Goal: Task Accomplishment & Management: Manage account settings

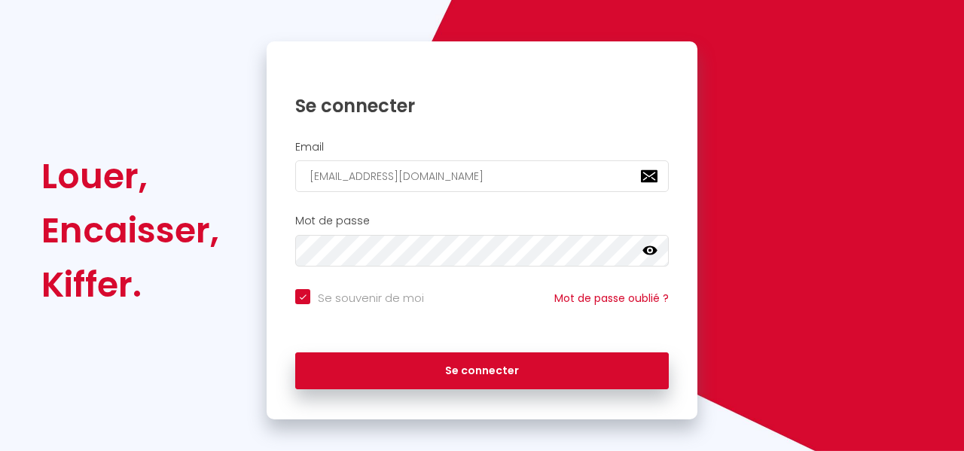
scroll to position [273, 0]
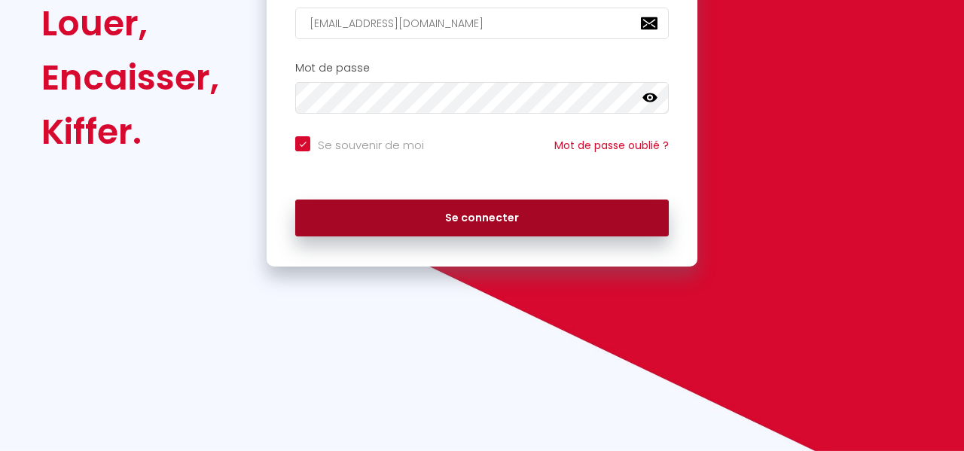
click at [554, 215] on button "Se connecter" at bounding box center [481, 219] width 373 height 38
checkbox input "true"
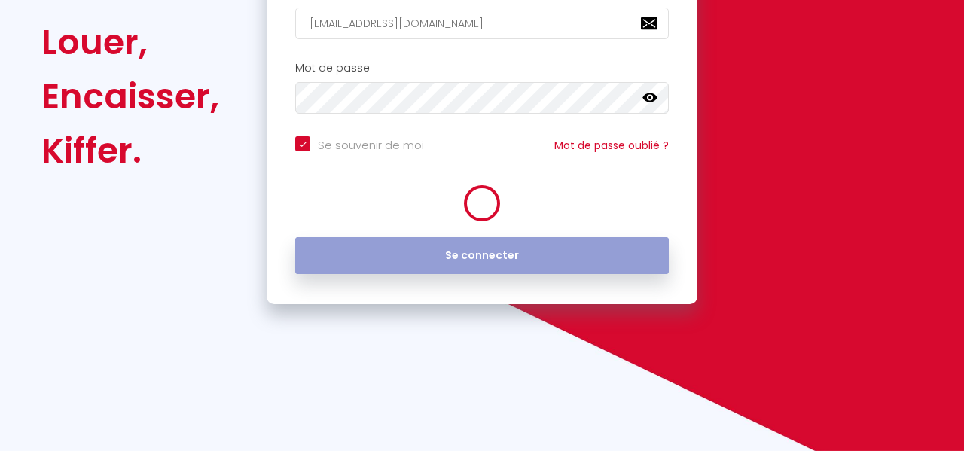
scroll to position [292, 0]
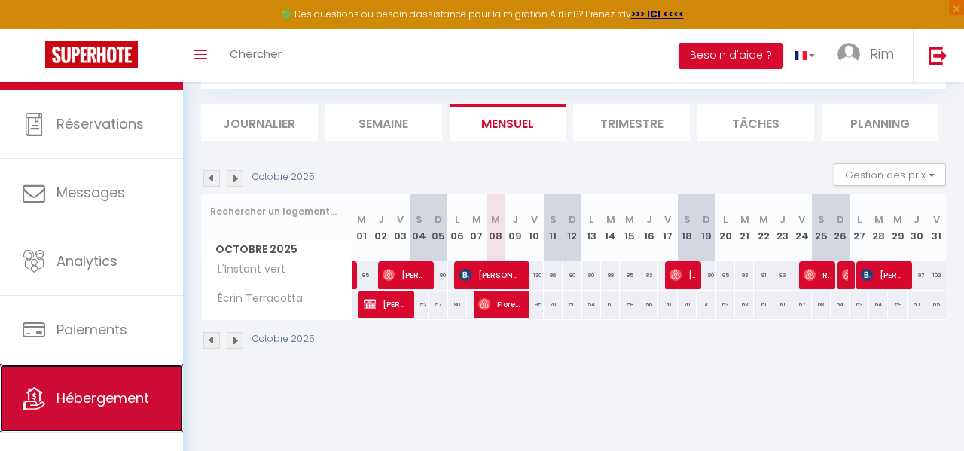
scroll to position [75, 0]
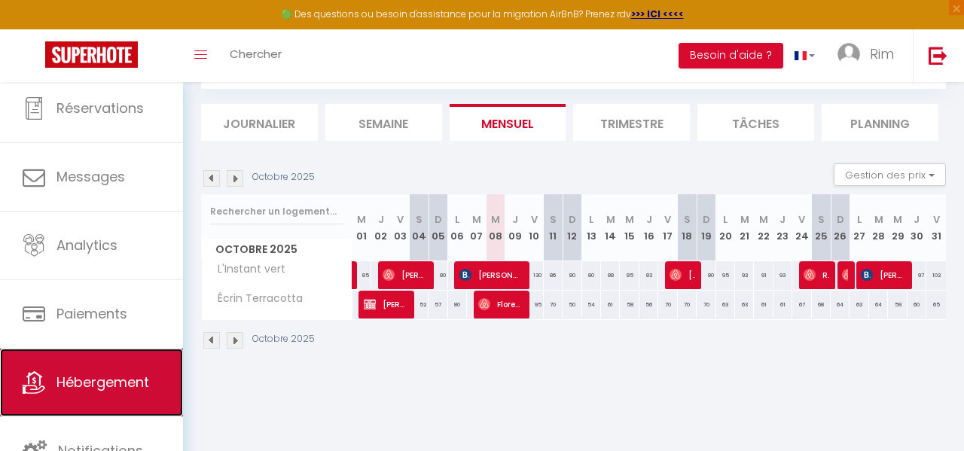
click at [114, 382] on span "Hébergement" at bounding box center [102, 382] width 93 height 19
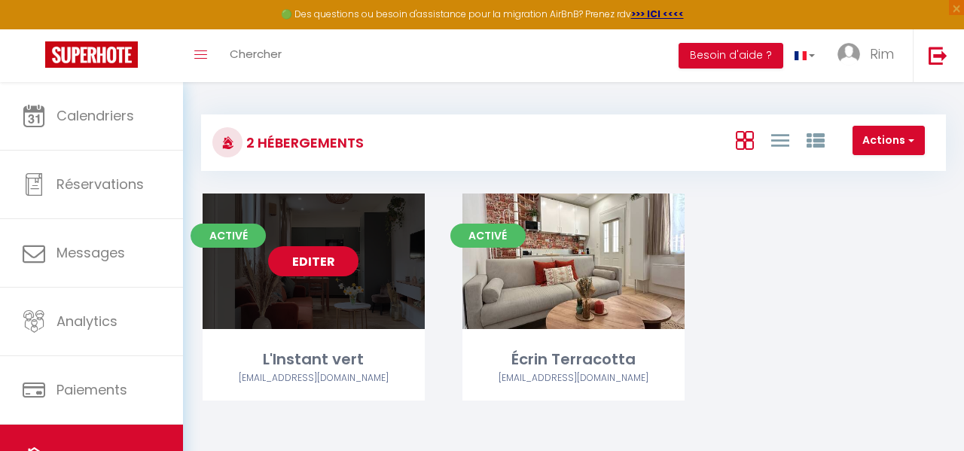
click at [340, 265] on link "Editer" at bounding box center [313, 261] width 90 height 30
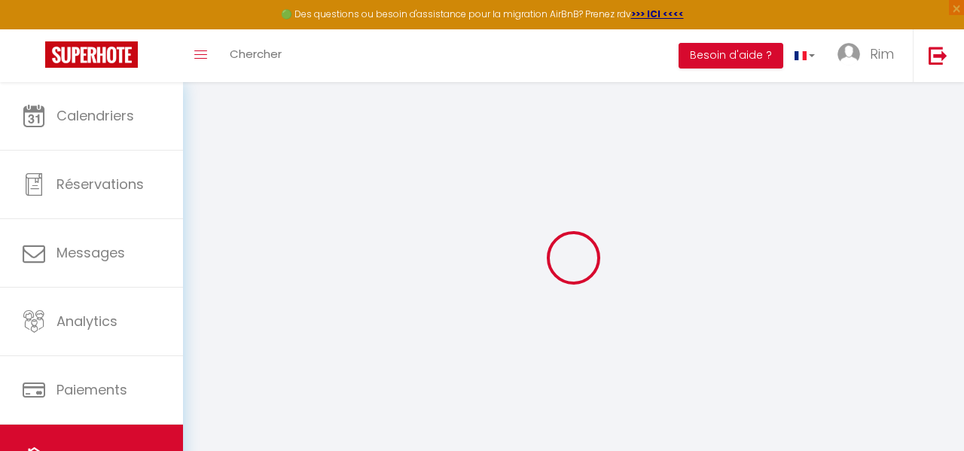
select select
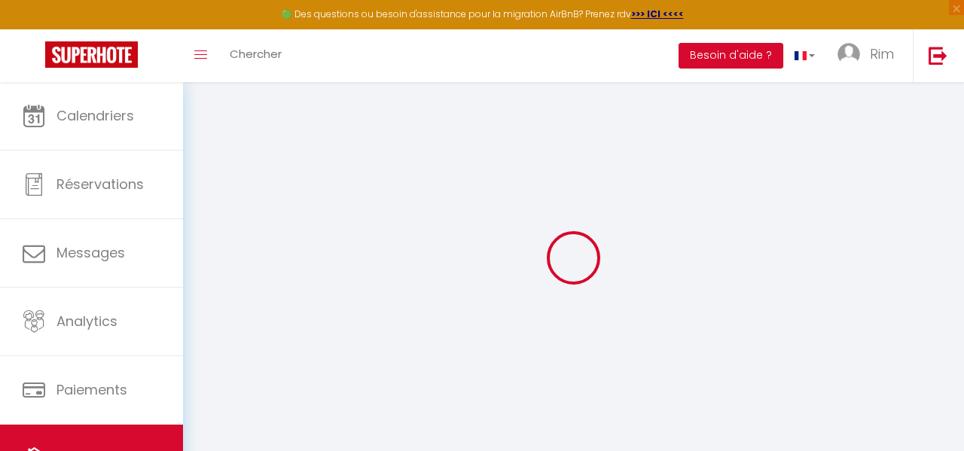
select select
checkbox input "false"
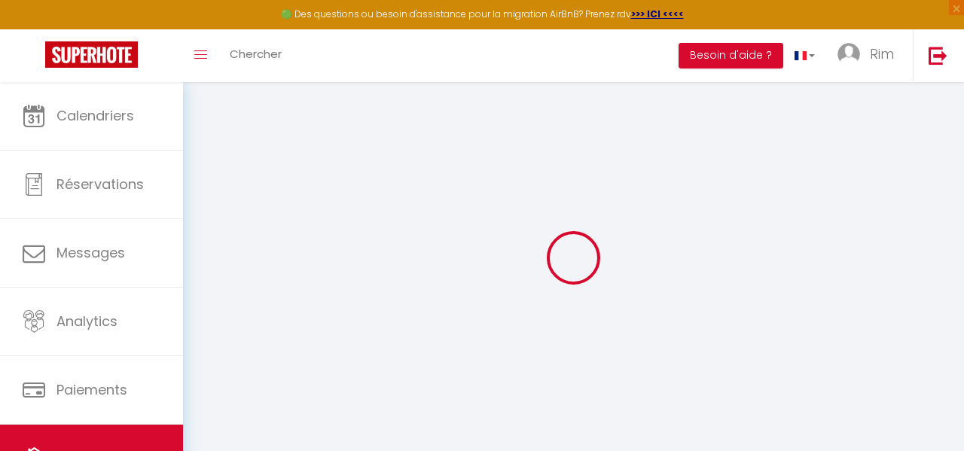
select select
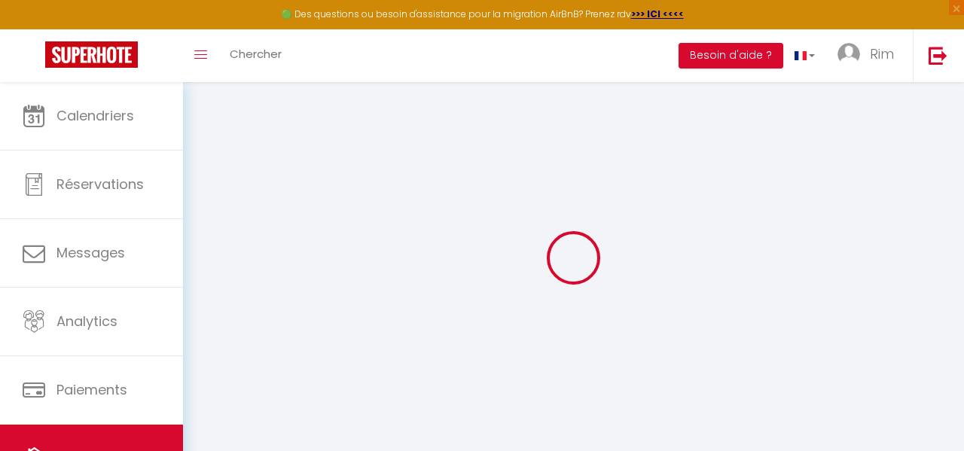
select select
checkbox input "false"
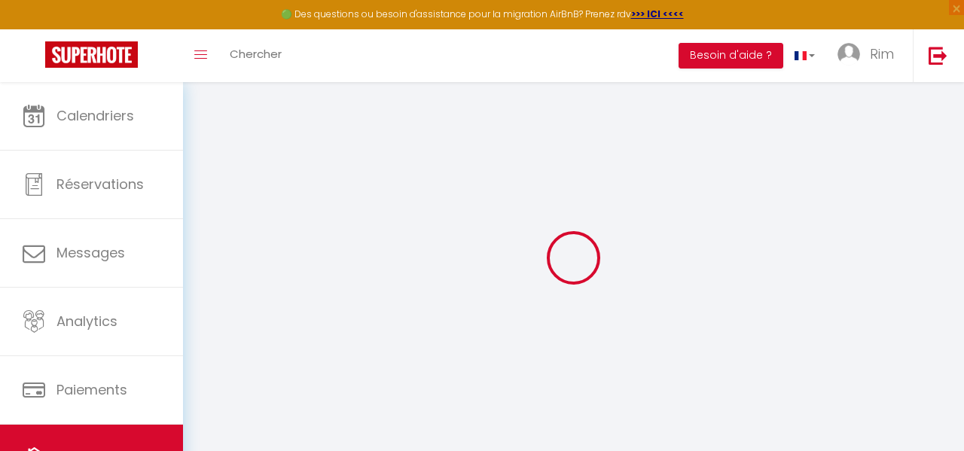
select select
checkbox input "false"
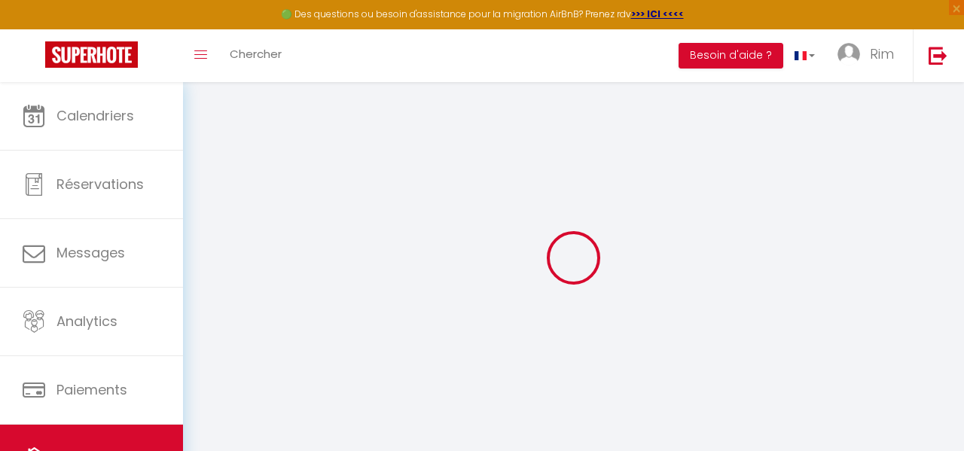
select select "16:00"
select select
select select "11:00"
select select "30"
select select "120"
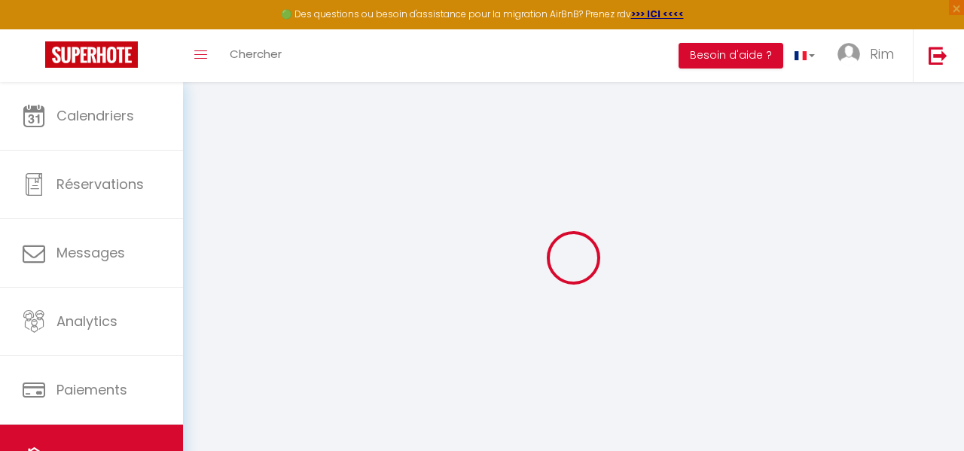
select select
checkbox input "false"
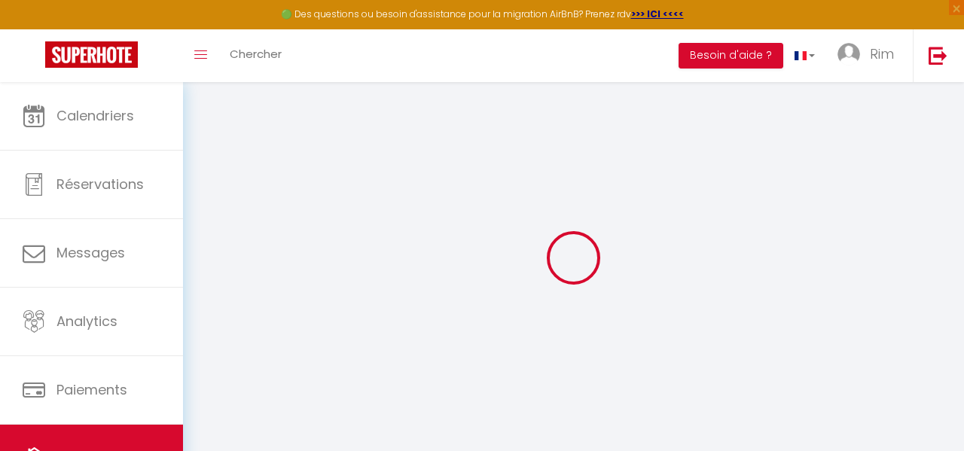
checkbox input "false"
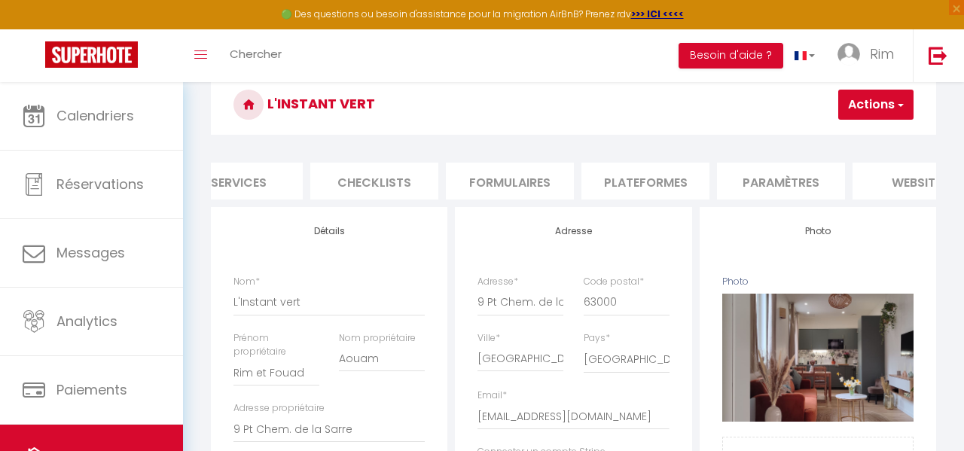
scroll to position [0, 443]
click at [642, 184] on li "Plateformes" at bounding box center [645, 181] width 128 height 37
click at [650, 178] on li "Plateformes" at bounding box center [645, 181] width 128 height 37
click at [644, 187] on li "Plateformes" at bounding box center [645, 181] width 128 height 37
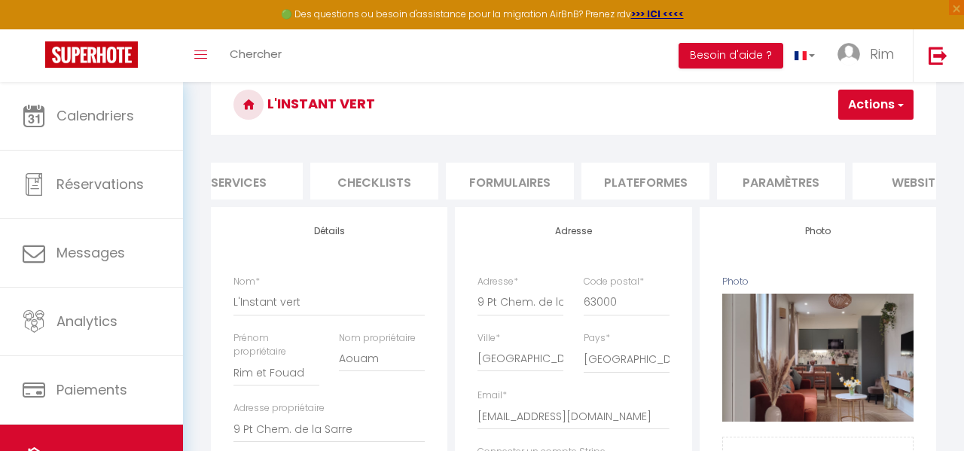
select select
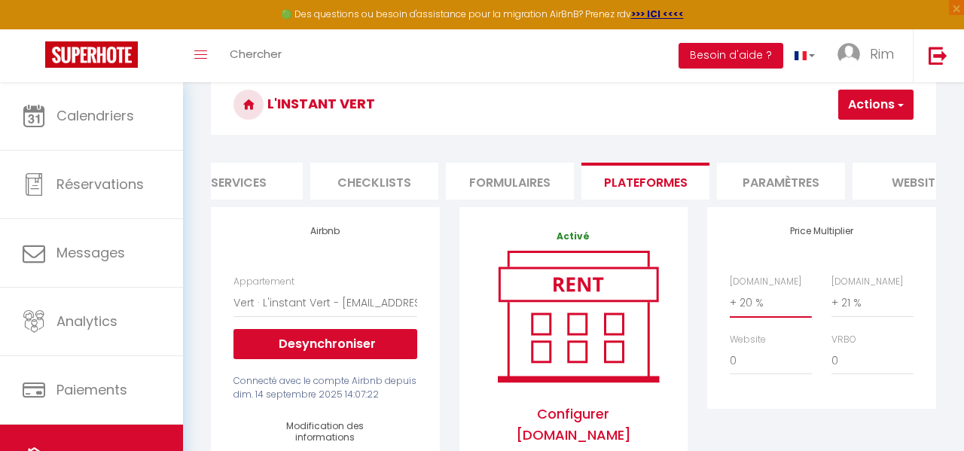
click at [750, 303] on select "0 + 1 % + 2 % + 3 % + 4 % + 5 % + 6 % + 7 % + 8 % + 9 %" at bounding box center [771, 302] width 82 height 29
select select "+ 19 %"
click at [730, 288] on select "0 + 1 % + 2 % + 3 % + 4 % + 5 % + 6 % + 7 % + 8 % + 9 %" at bounding box center [771, 302] width 82 height 29
select select
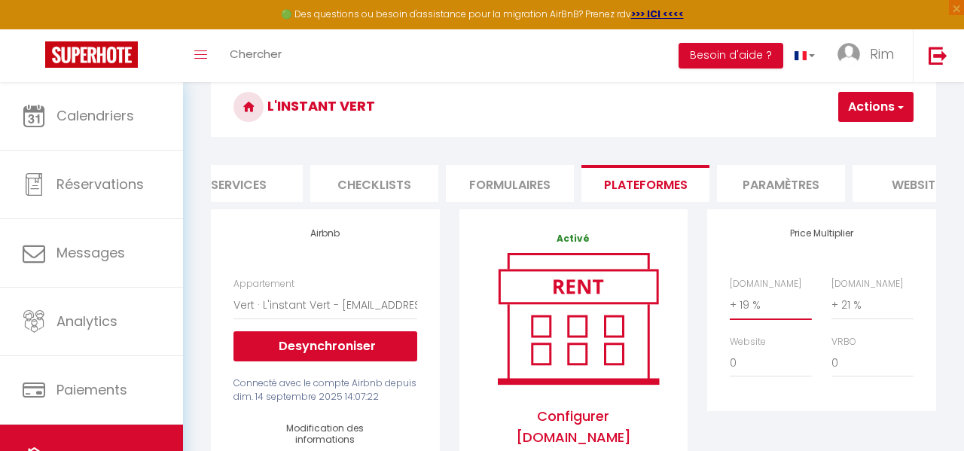
scroll to position [64, 0]
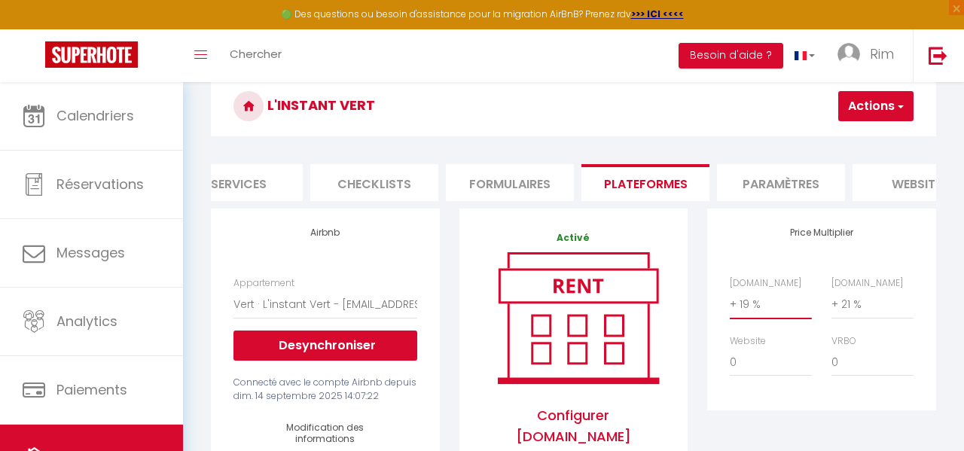
click at [764, 303] on select "0 + 1 % + 2 % + 3 % + 4 % + 5 % + 6 % + 7 % + 8 % + 9 %" at bounding box center [771, 304] width 82 height 29
select select "+ 20 %"
click at [730, 290] on select "0 + 1 % + 2 % + 3 % + 4 % + 5 % + 6 % + 7 % + 8 % + 9 %" at bounding box center [771, 304] width 82 height 29
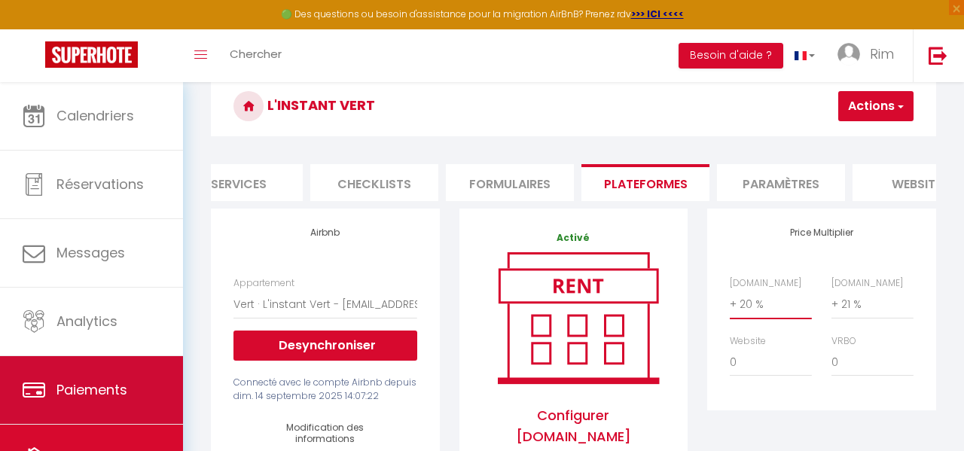
select select
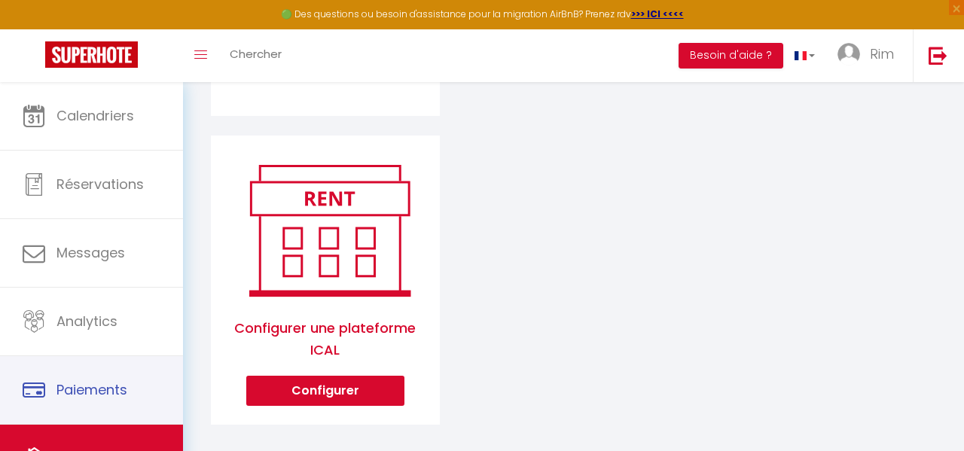
scroll to position [75, 0]
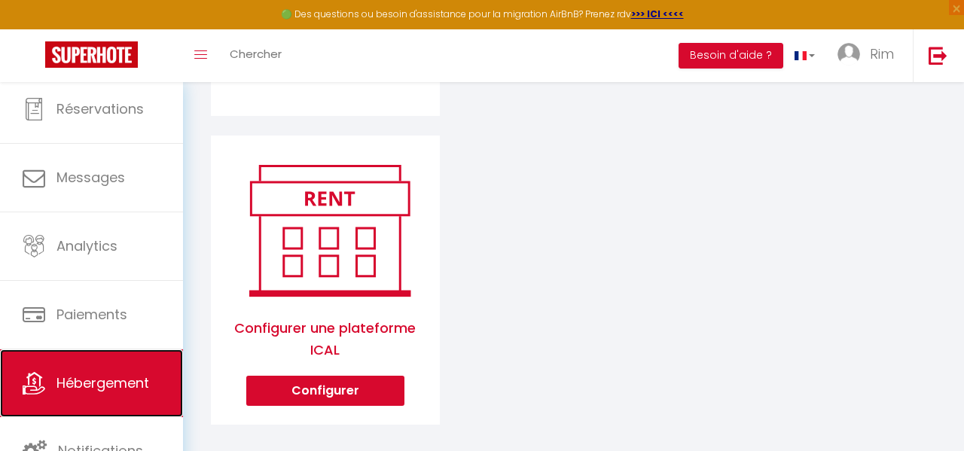
click at [90, 378] on span "Hébergement" at bounding box center [102, 382] width 93 height 19
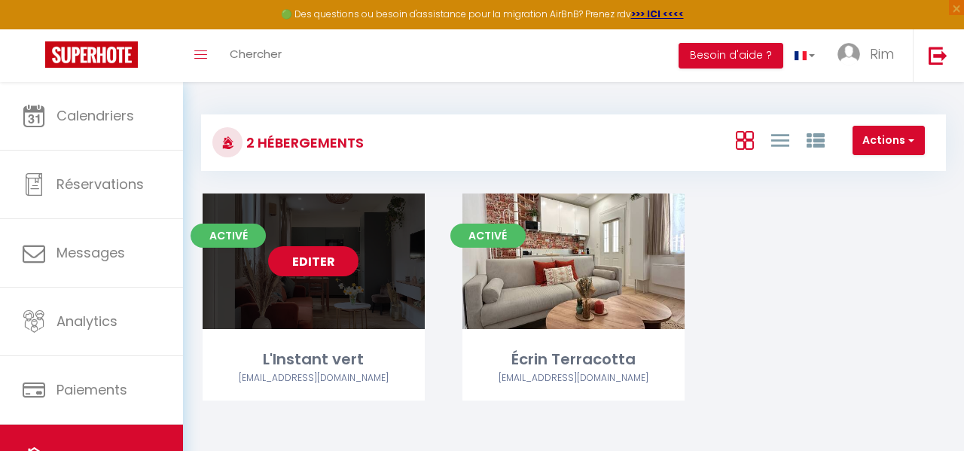
click at [319, 266] on link "Editer" at bounding box center [313, 261] width 90 height 30
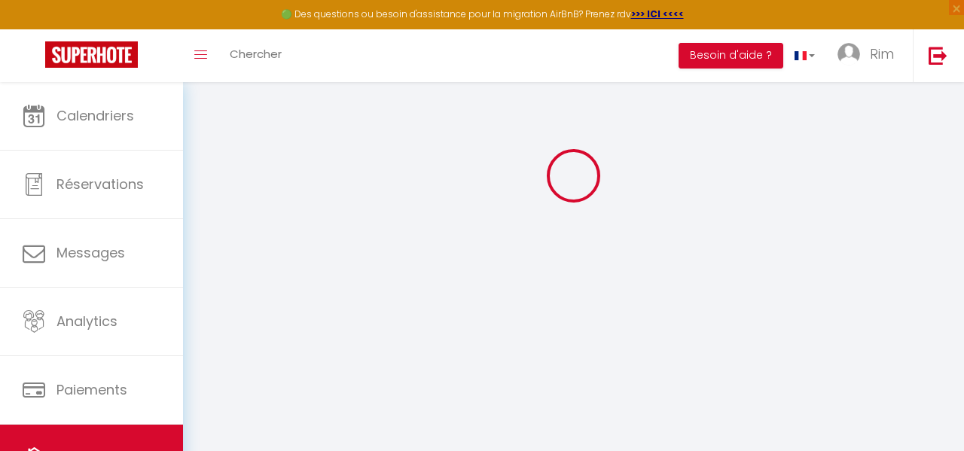
scroll to position [75, 0]
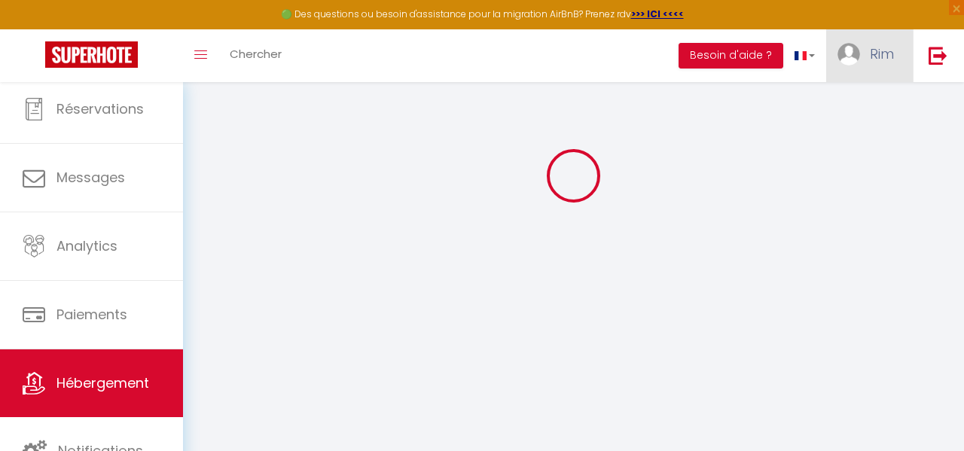
select select "16:00"
select select
select select "11:00"
select select "30"
select select "120"
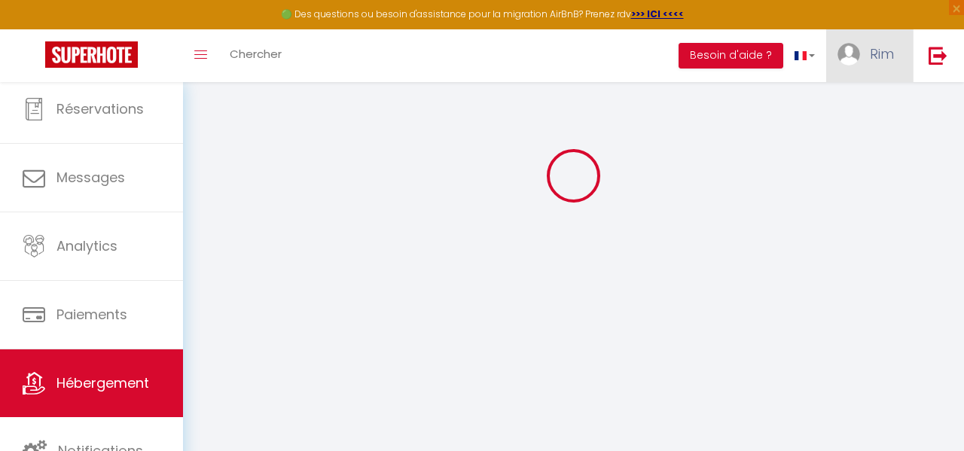
select select
checkbox input "false"
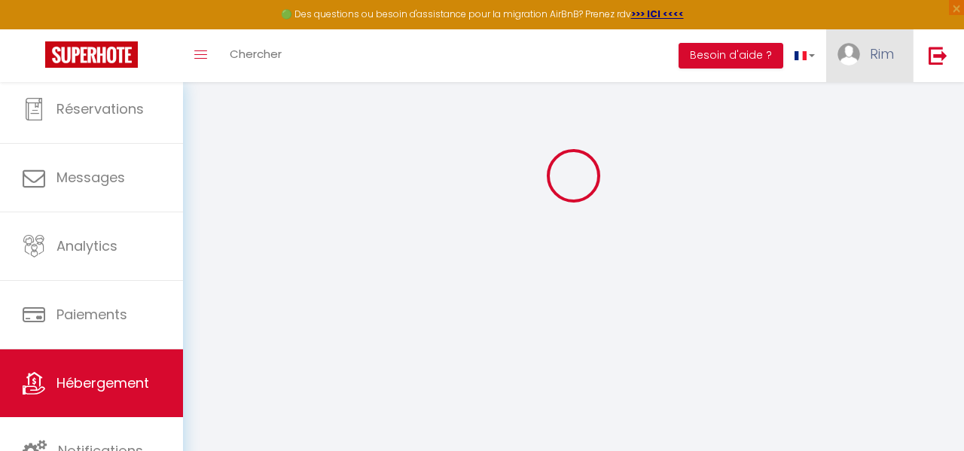
click at [842, 50] on img at bounding box center [848, 54] width 23 height 23
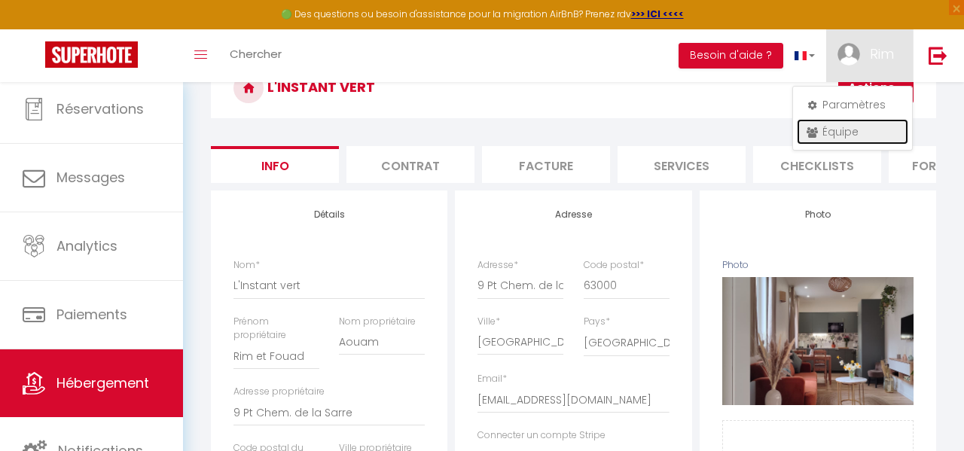
select select
checkbox input "false"
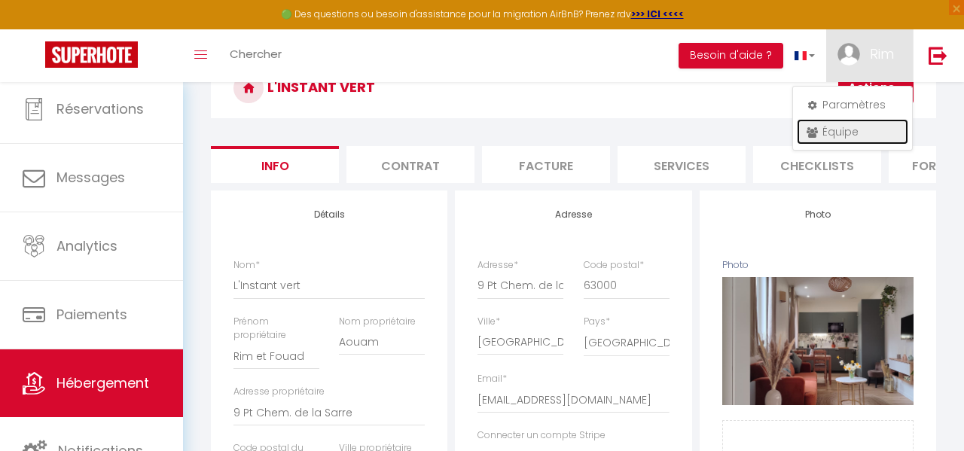
checkbox input "false"
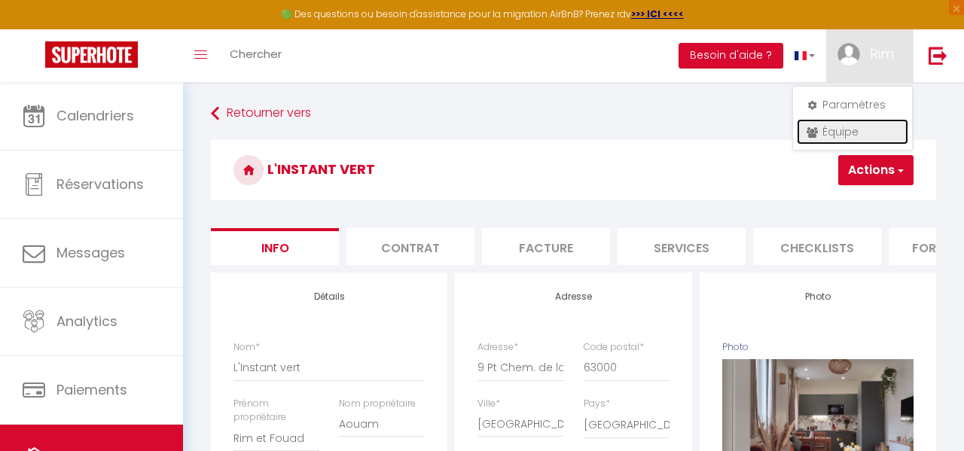
click at [850, 133] on link "Équipe" at bounding box center [852, 132] width 111 height 26
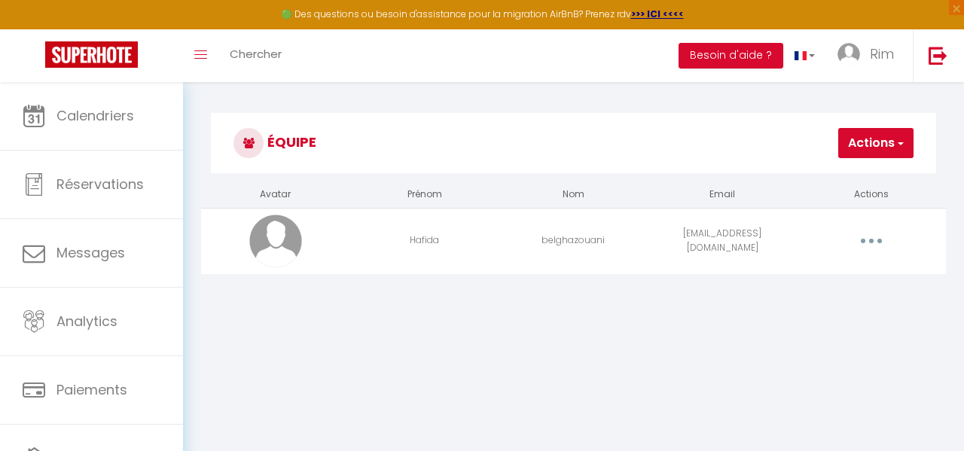
click at [876, 242] on button "button" at bounding box center [871, 241] width 40 height 29
click at [815, 274] on link "Editer" at bounding box center [830, 278] width 111 height 26
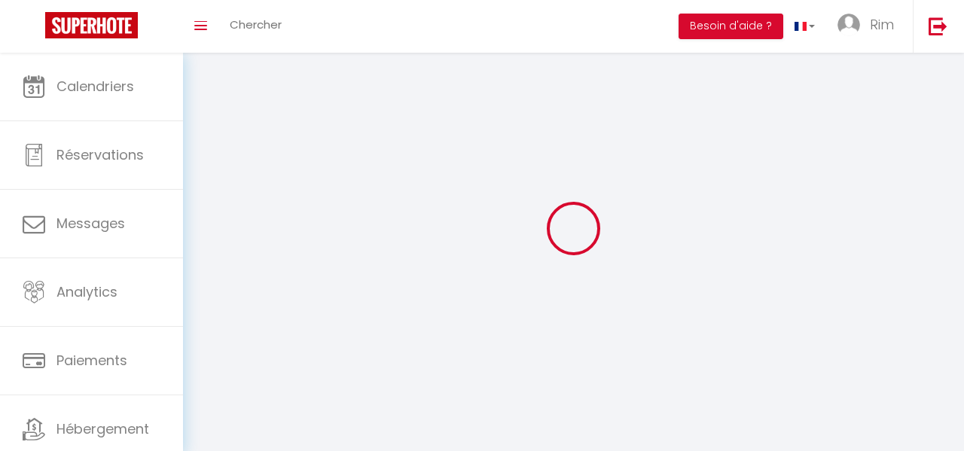
type input "Hafida"
type input "belghazouani"
type input "[EMAIL_ADDRESS][DOMAIN_NAME]"
type textarea "[URL][DOMAIN_NAME]"
checkbox input "true"
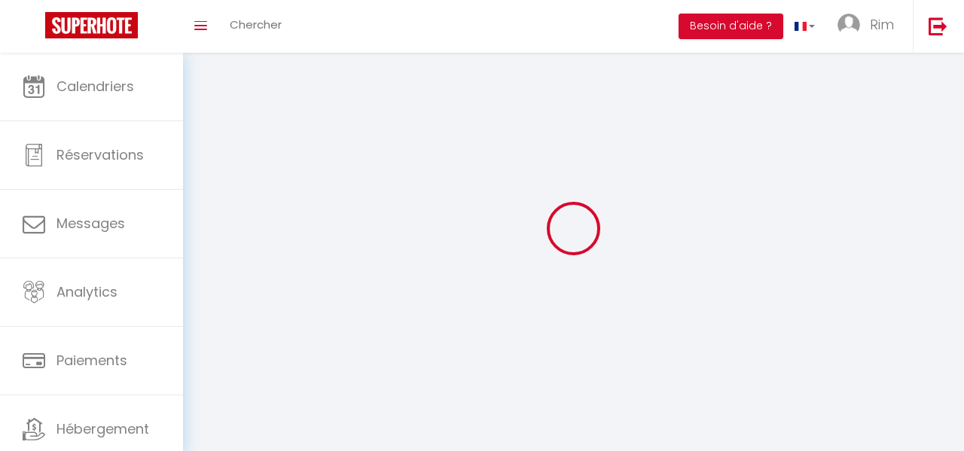
checkbox input "false"
checkbox input "true"
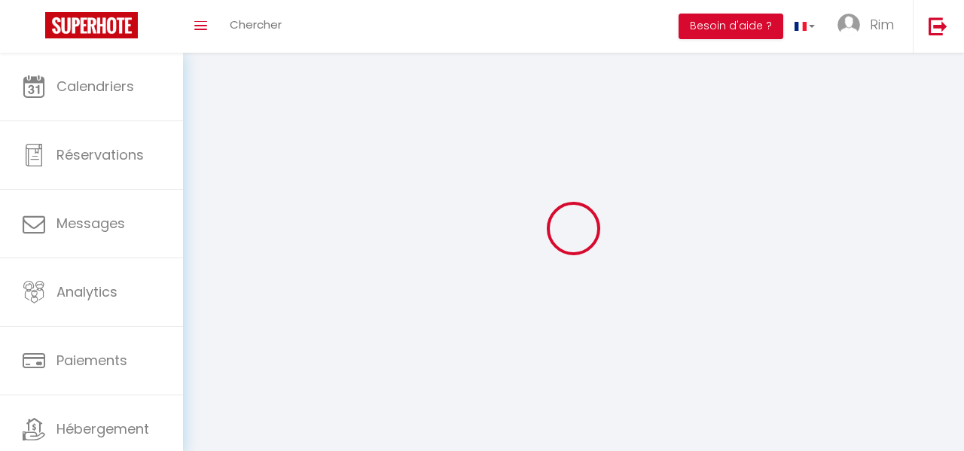
checkbox input "true"
checkbox input "false"
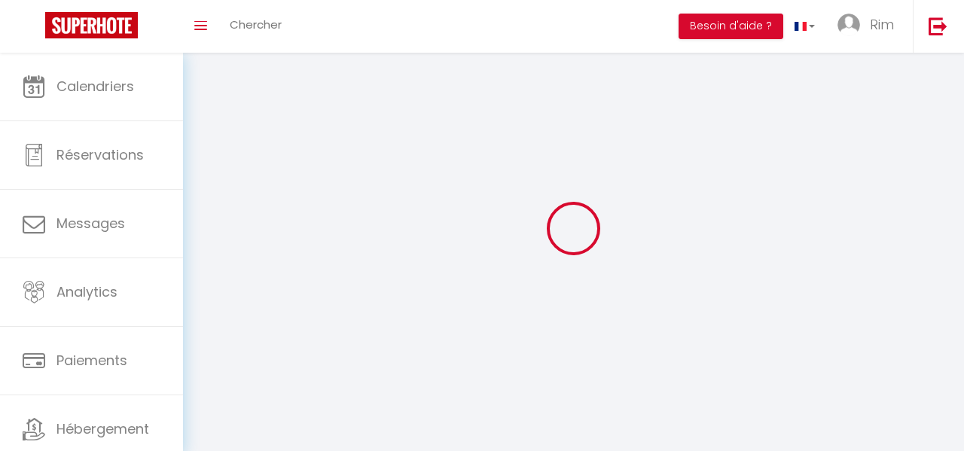
checkbox input "false"
checkbox input "true"
checkbox input "false"
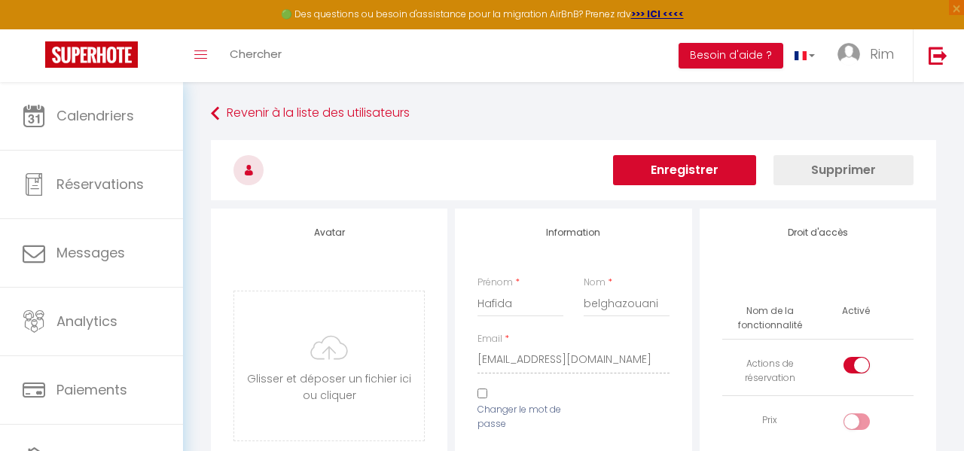
click at [845, 169] on button "Supprimer" at bounding box center [843, 170] width 140 height 30
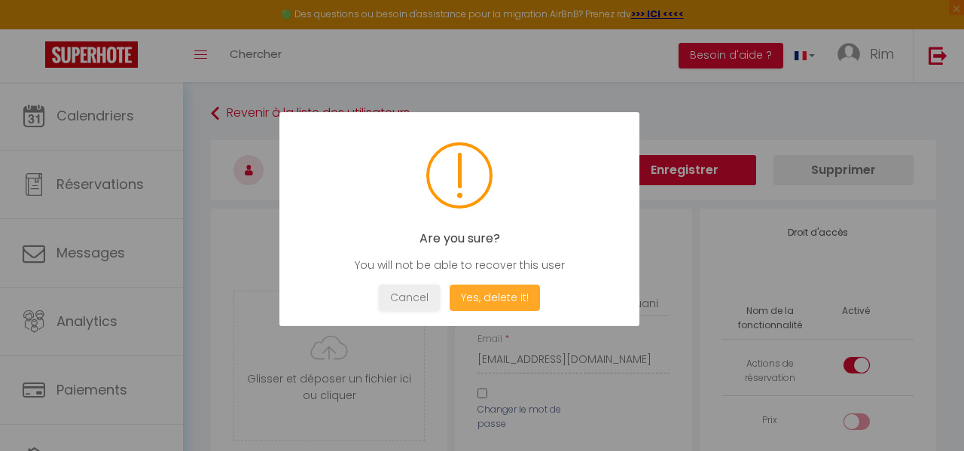
click at [527, 300] on button "Yes, delete it!" at bounding box center [494, 298] width 90 height 26
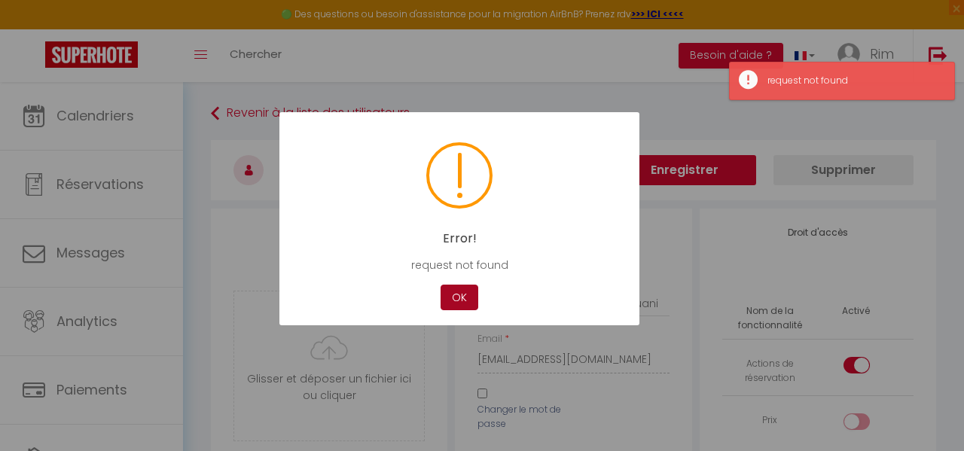
click at [469, 295] on button "OK" at bounding box center [459, 298] width 38 height 26
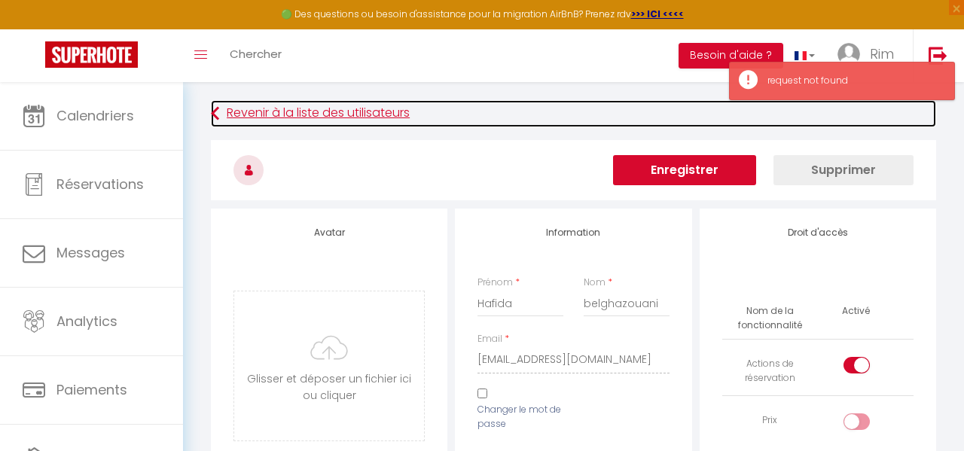
click at [296, 115] on link "Revenir à la liste des utilisateurs" at bounding box center [573, 113] width 725 height 27
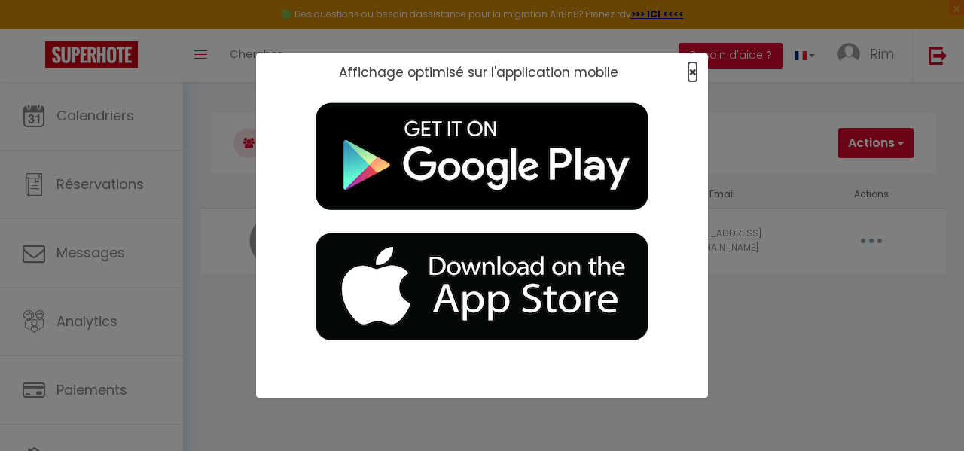
click at [693, 71] on span "×" at bounding box center [692, 71] width 8 height 19
drag, startPoint x: 693, startPoint y: 72, endPoint x: 705, endPoint y: 73, distance: 12.1
click at [694, 72] on span "×" at bounding box center [692, 71] width 8 height 19
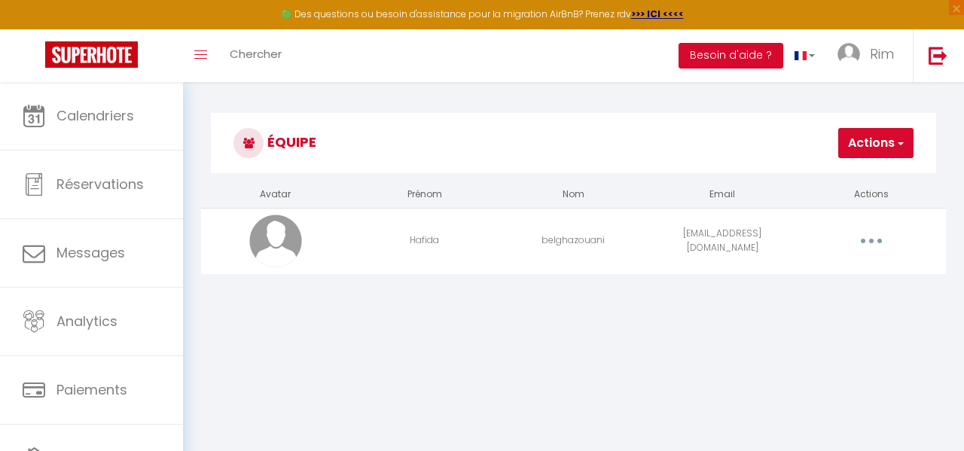
click at [878, 239] on button "button" at bounding box center [871, 241] width 40 height 29
click at [827, 305] on link "Supprimer" at bounding box center [830, 305] width 111 height 26
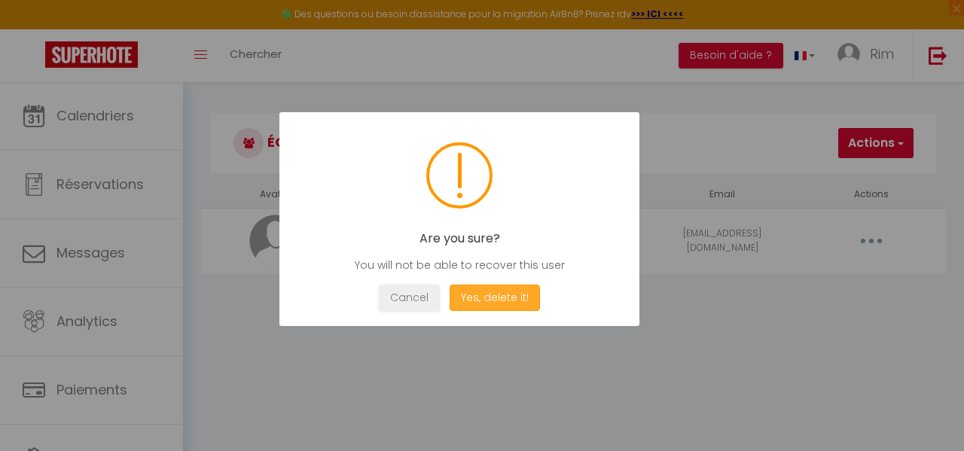
click at [500, 306] on button "Yes, delete it!" at bounding box center [494, 298] width 90 height 26
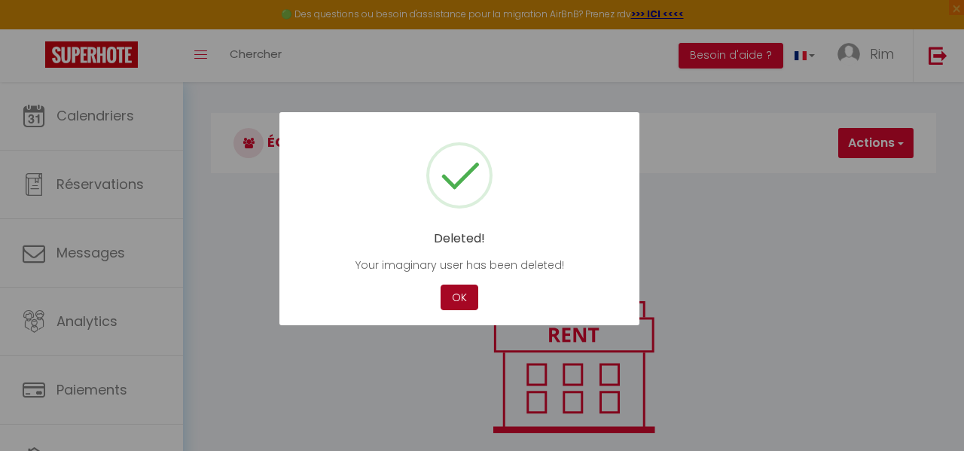
click at [471, 293] on button "OK" at bounding box center [459, 298] width 38 height 26
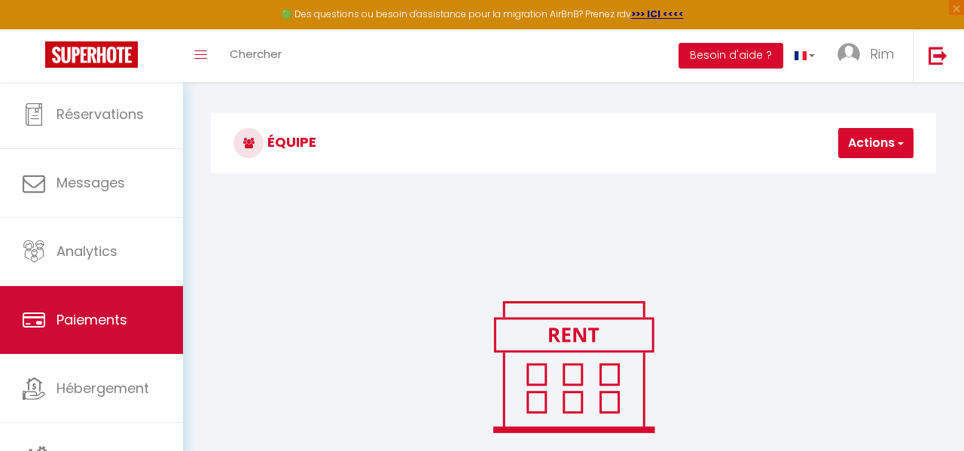
scroll to position [76, 0]
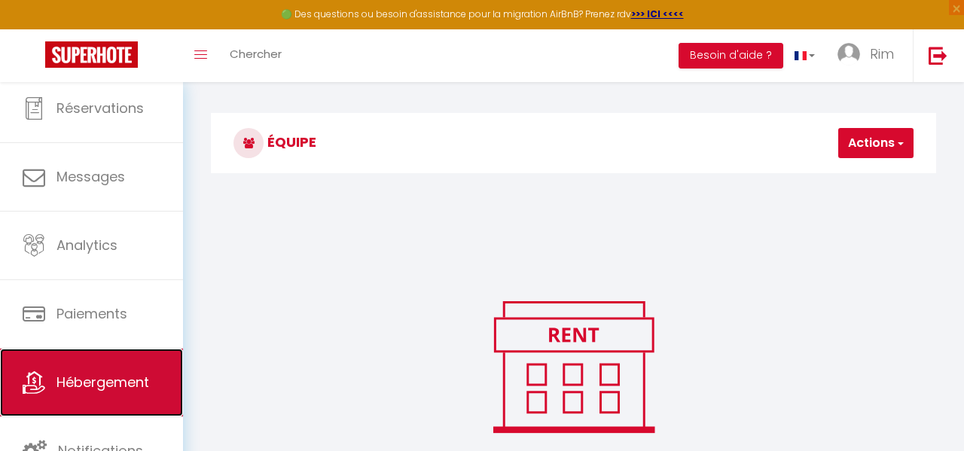
click at [121, 380] on span "Hébergement" at bounding box center [102, 382] width 93 height 19
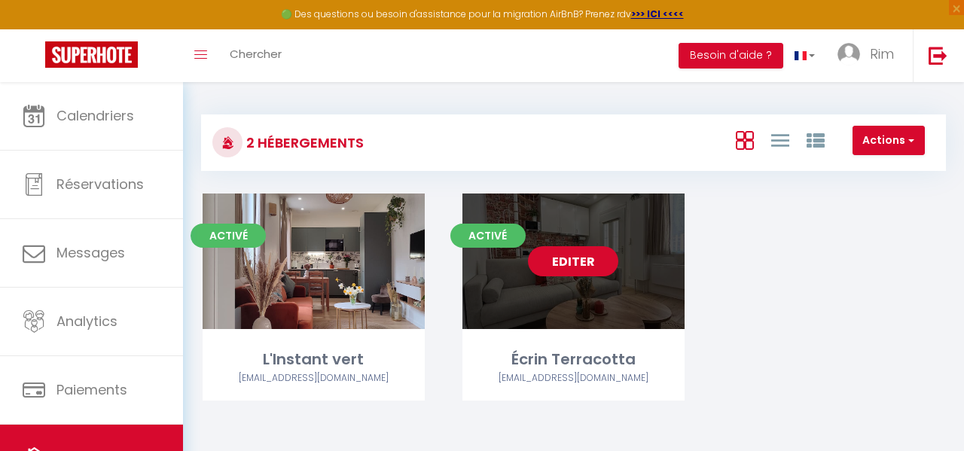
click at [600, 259] on link "Editer" at bounding box center [573, 261] width 90 height 30
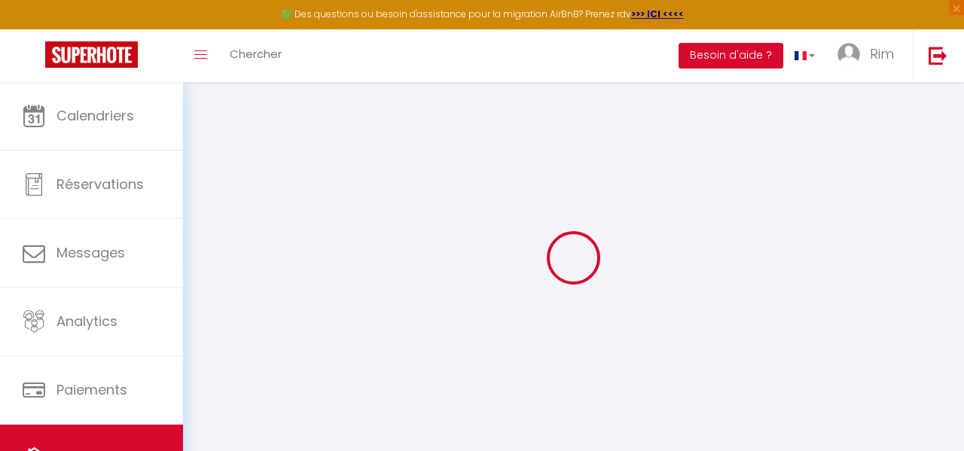
select select
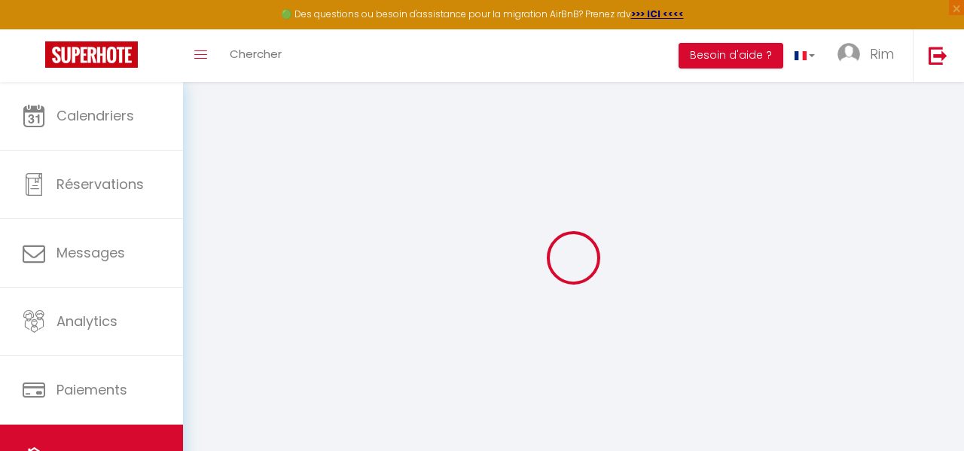
select select
checkbox input "false"
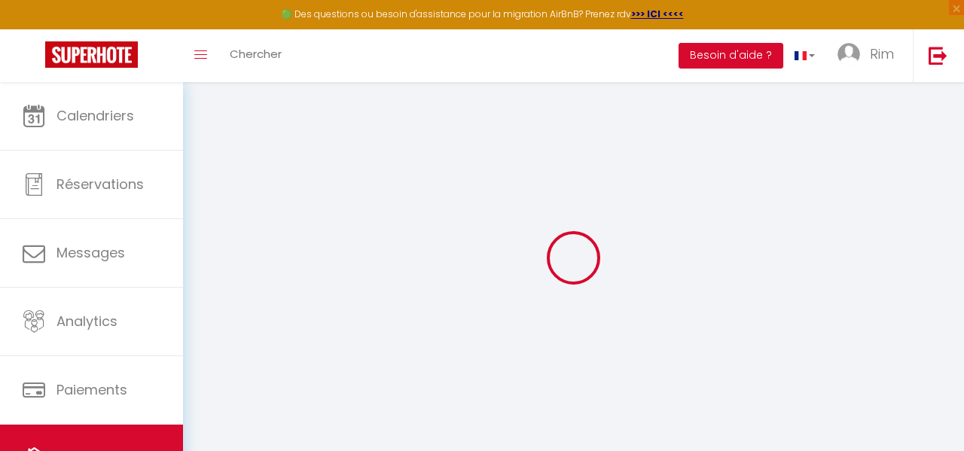
checkbox input "false"
select select
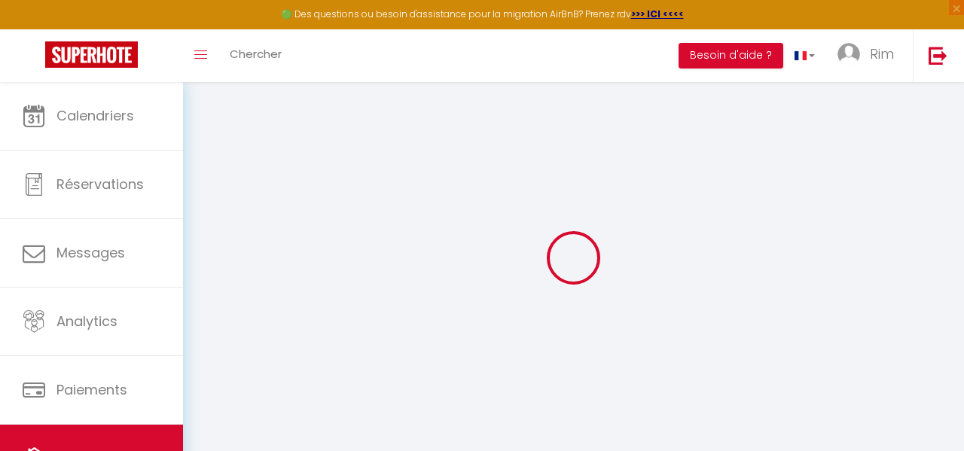
select select
checkbox input "false"
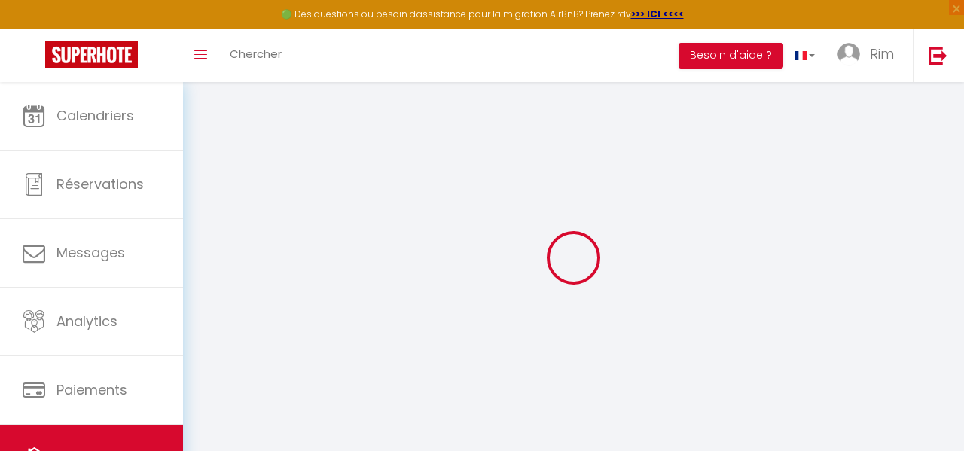
checkbox input "false"
select select
select select "16:00"
select select
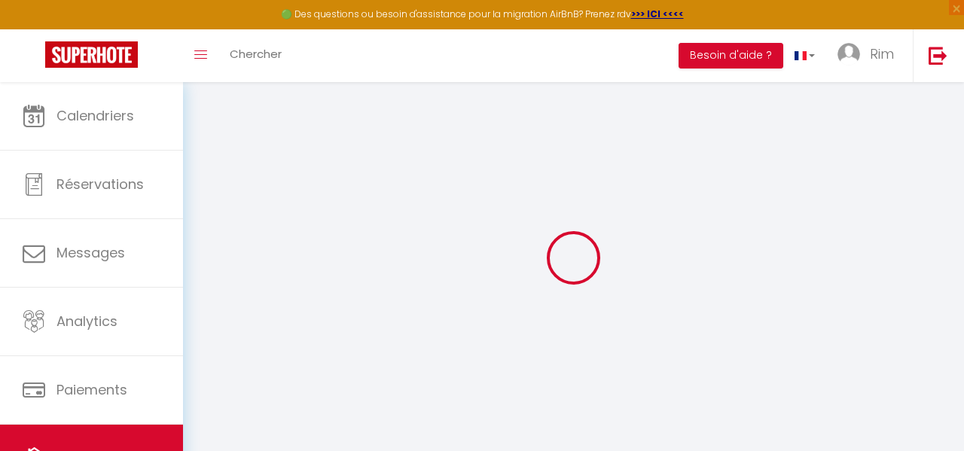
select select "11:00"
select select "30"
select select "120"
select select
checkbox input "false"
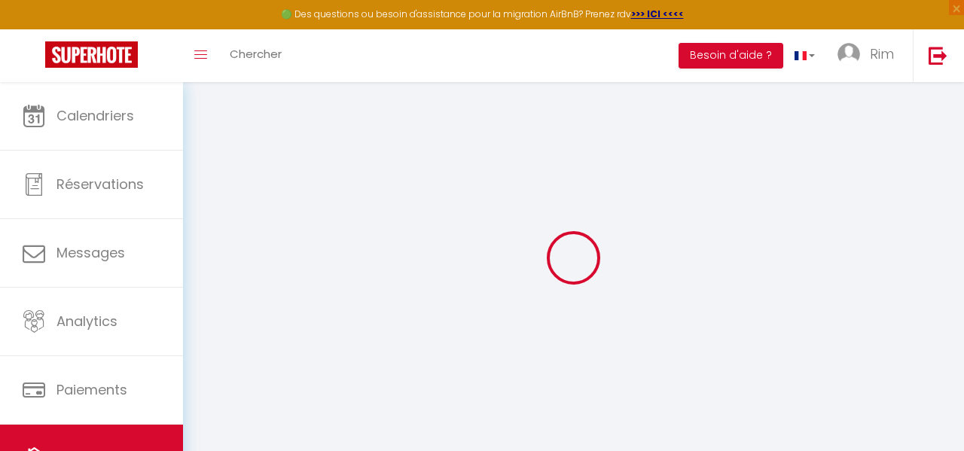
checkbox input "false"
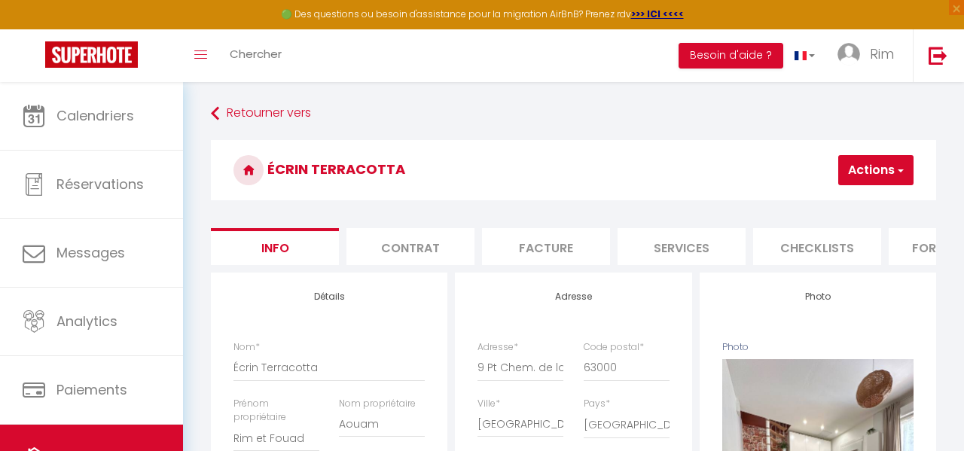
select select
checkbox input "false"
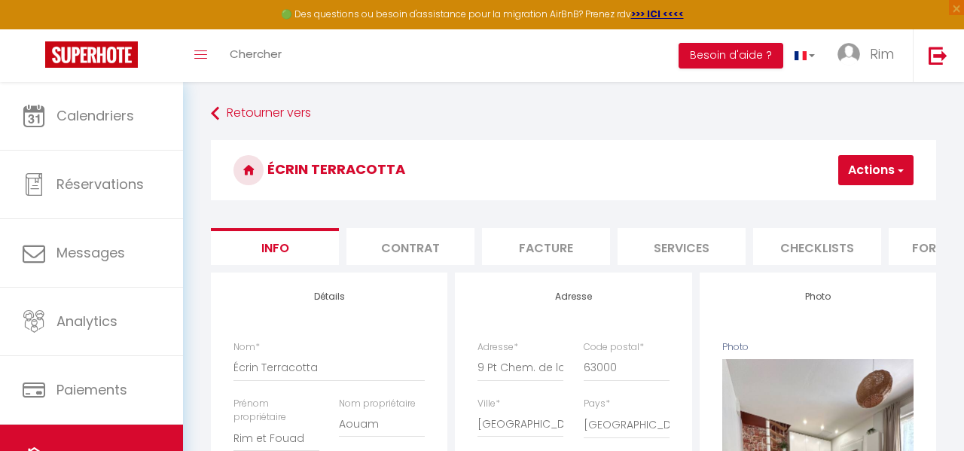
checkbox input "false"
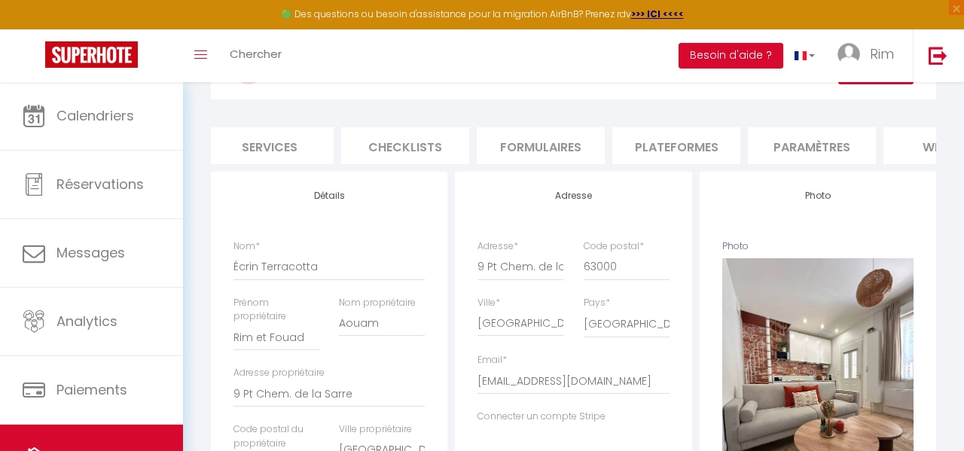
scroll to position [0, 407]
click at [648, 135] on li "Plateformes" at bounding box center [681, 145] width 128 height 37
click at [690, 146] on li "Plateformes" at bounding box center [681, 145] width 128 height 37
click at [685, 148] on li "Plateformes" at bounding box center [681, 145] width 128 height 37
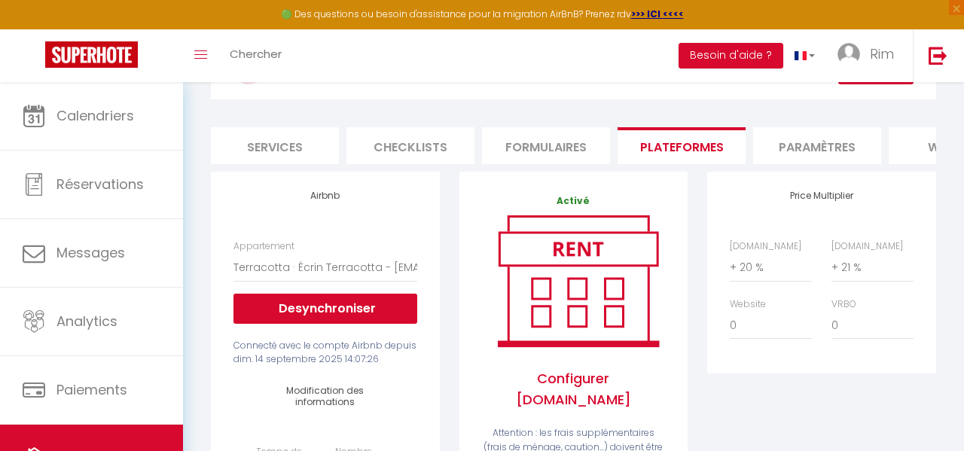
select select
click at [133, 429] on link "Hébergement" at bounding box center [91, 459] width 183 height 68
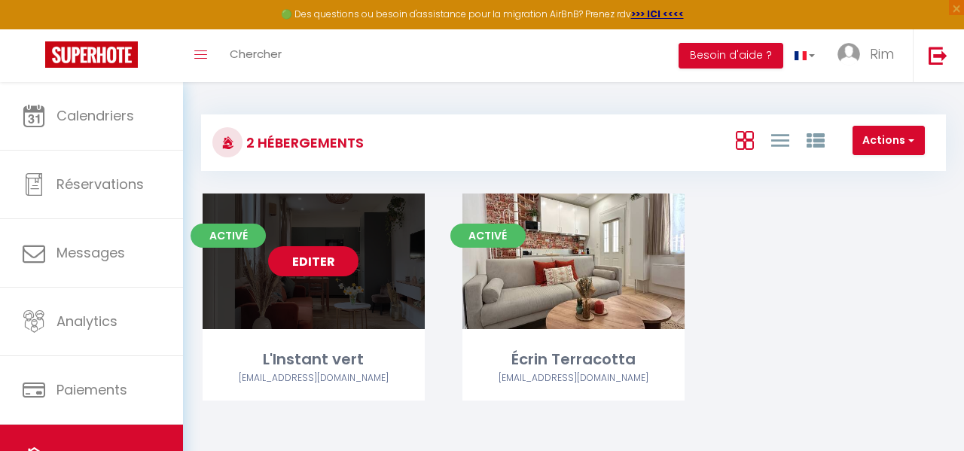
click at [324, 267] on link "Editer" at bounding box center [313, 261] width 90 height 30
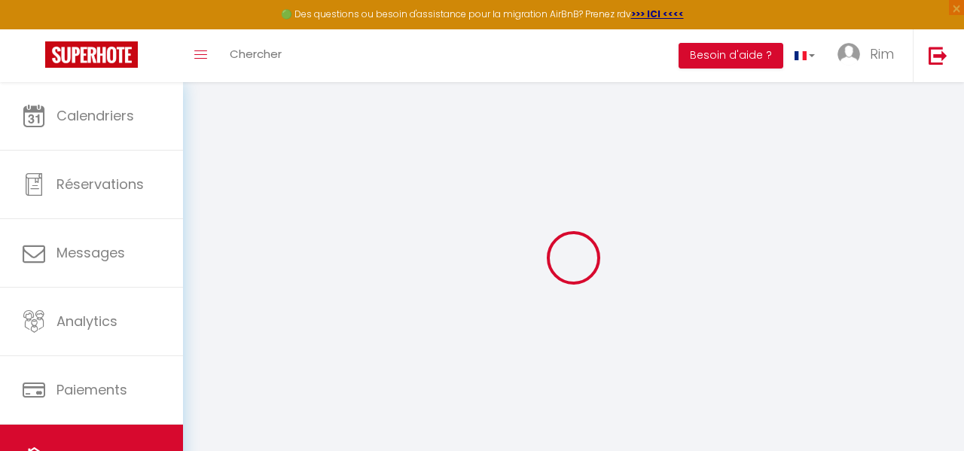
type input "L'Instant vert"
type input "Rim et Fouad"
type input "Aouam"
type input "9 Pt Chem. de la Sarre"
type input "63000"
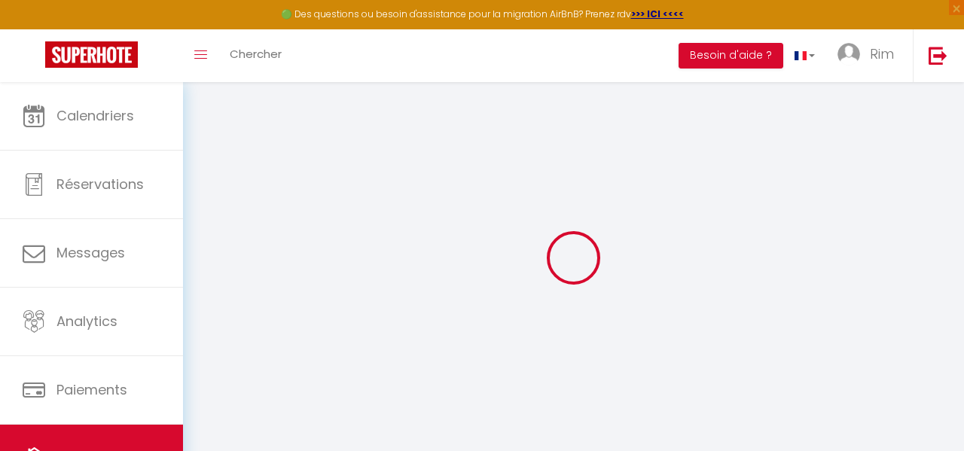
type input "[GEOGRAPHIC_DATA]"
select select "houses"
select select "5"
select select "1"
select select "2"
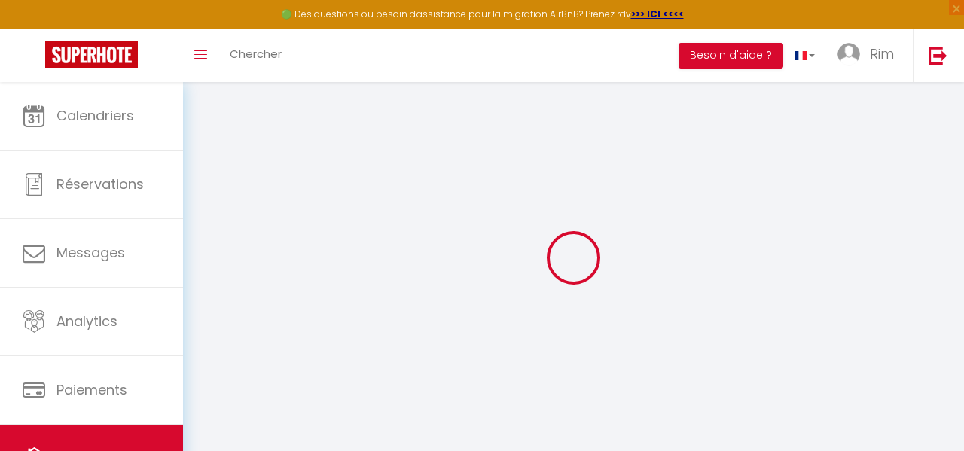
select select "2"
type input "77"
type input "10"
type input "29"
type input "1000"
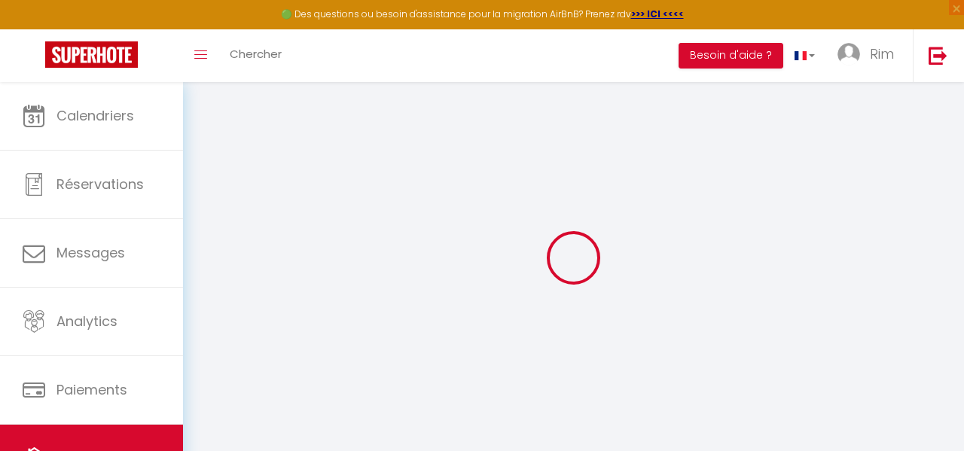
select select
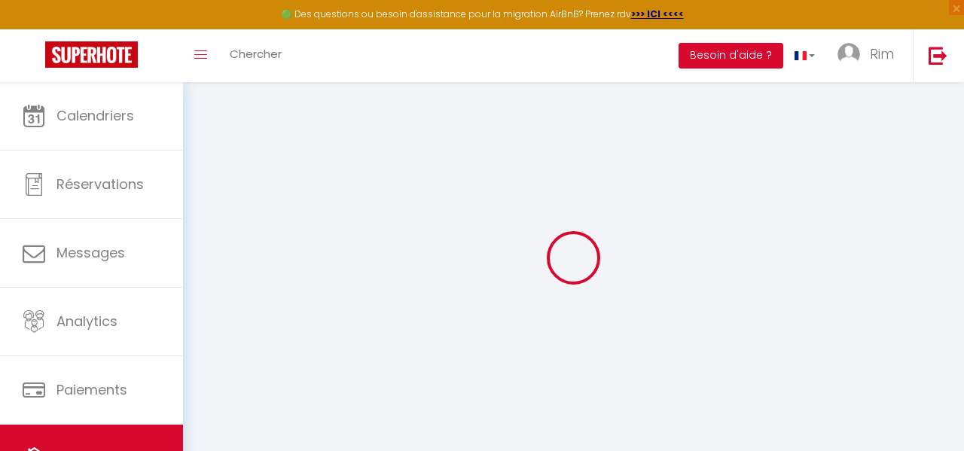
type input "9 Pt Chem. de la Sarre"
type input "63000"
type input "[GEOGRAPHIC_DATA]"
type input "[EMAIL_ADDRESS][DOMAIN_NAME]"
select select
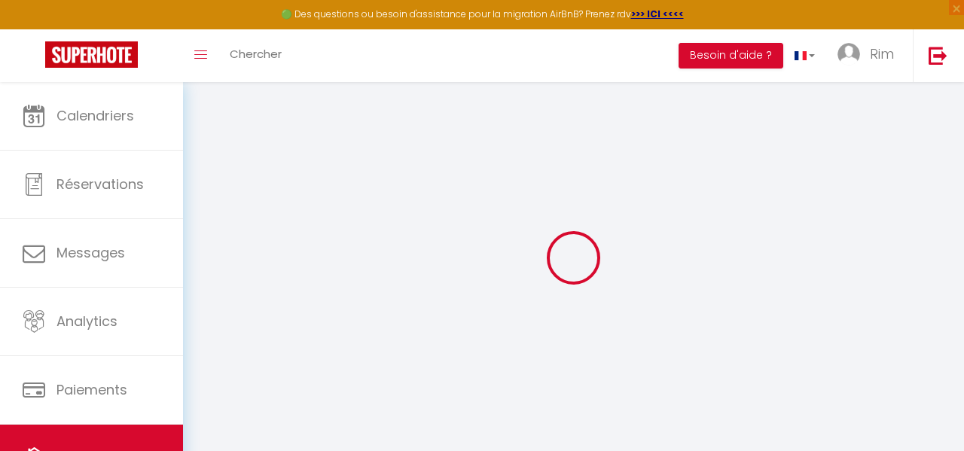
checkbox input "false"
select select
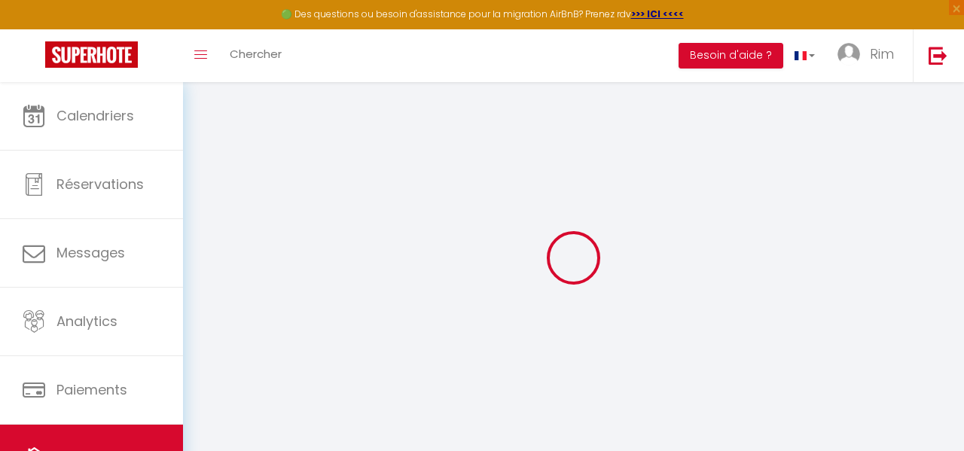
select select
type input "0"
type input "35"
type input "0"
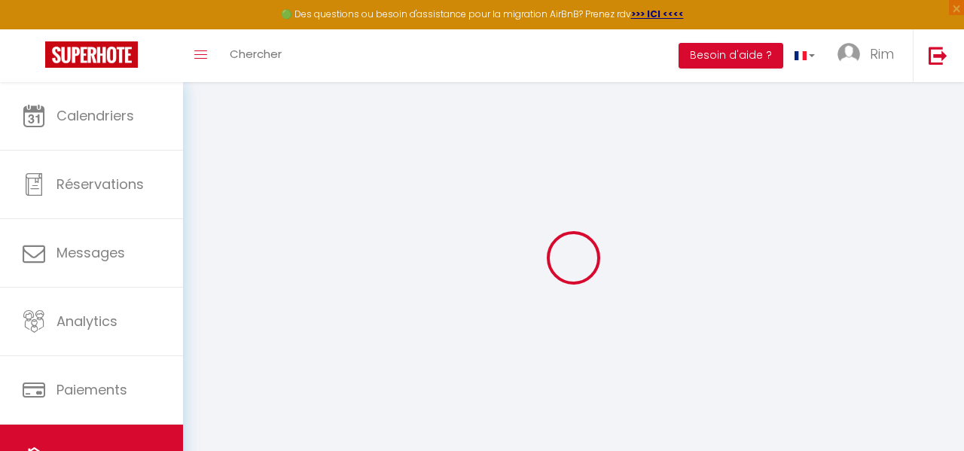
type input "0"
select select
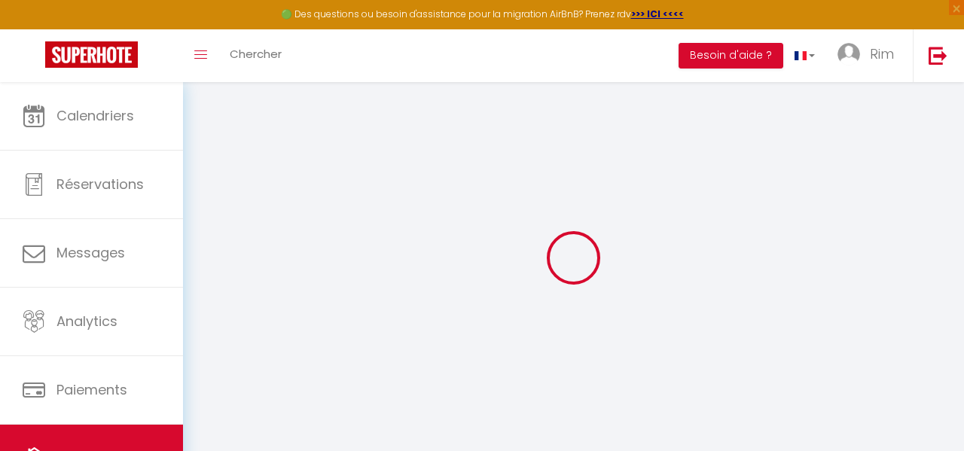
select select
checkbox input "false"
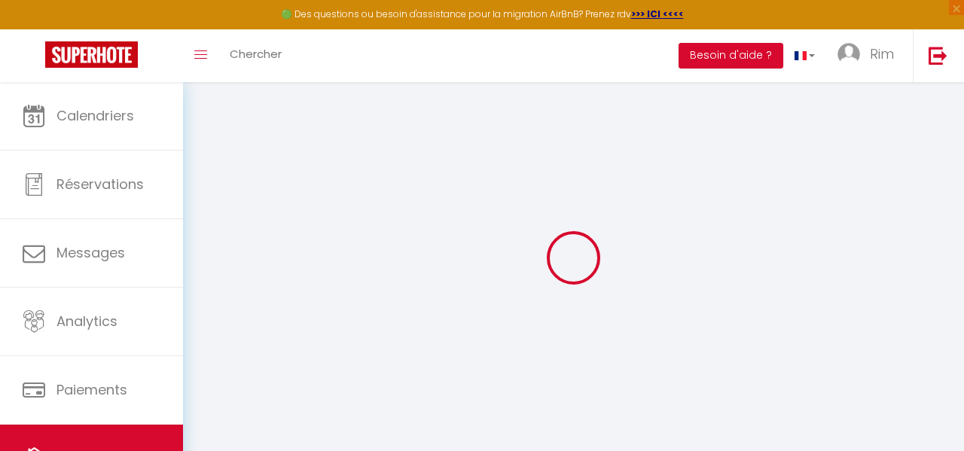
checkbox input "false"
select select
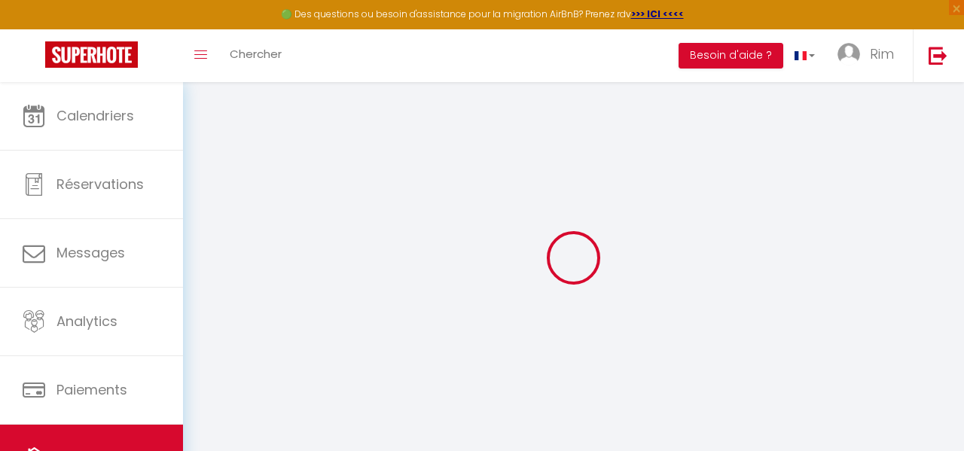
select select
checkbox input "false"
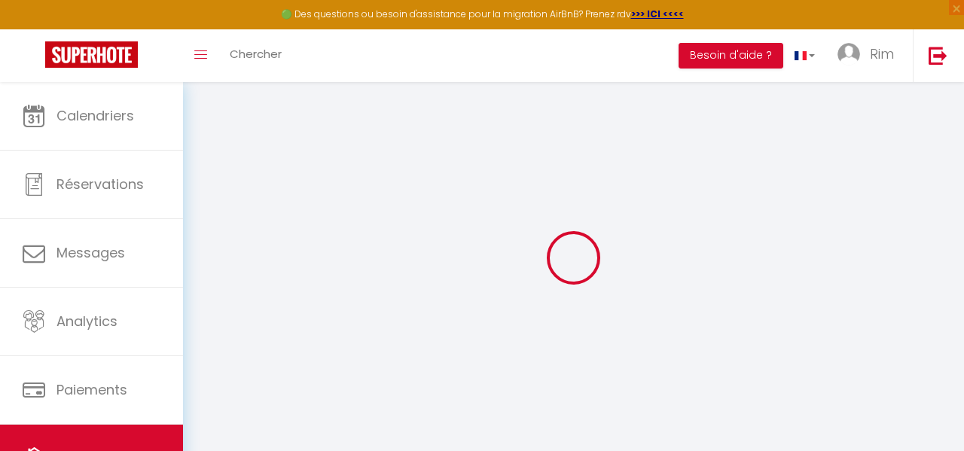
checkbox input "false"
select select "16:00"
select select
select select "11:00"
select select "30"
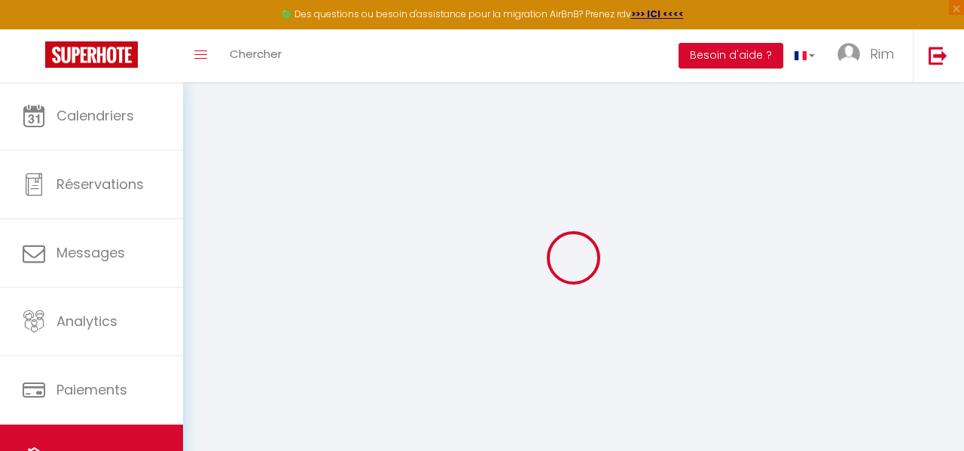
select select "120"
select select
checkbox input "false"
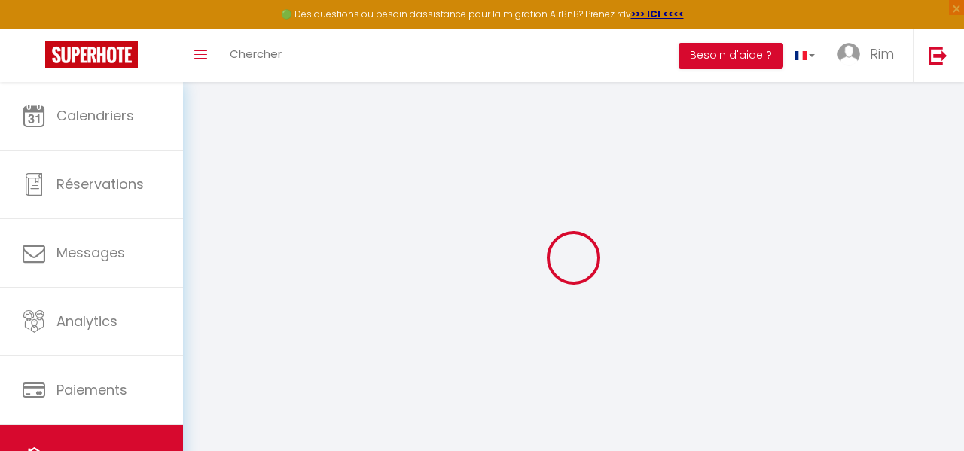
checkbox input "false"
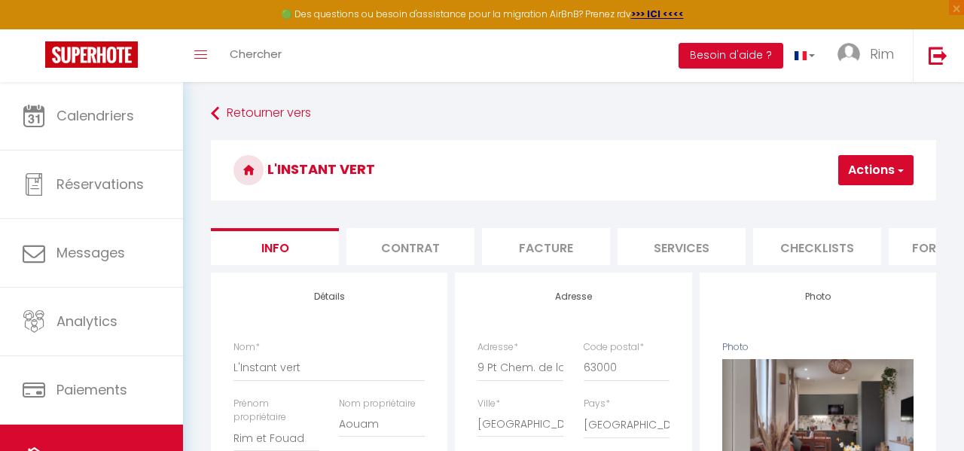
select select
checkbox input "false"
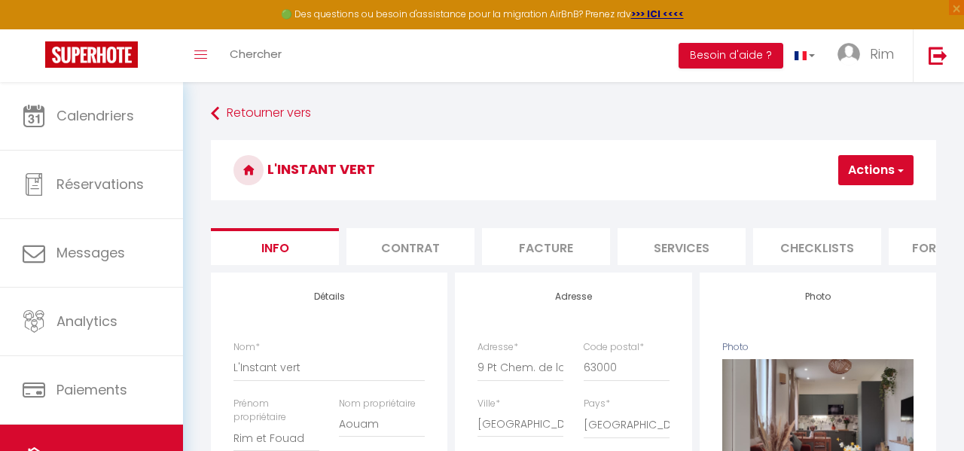
checkbox input "false"
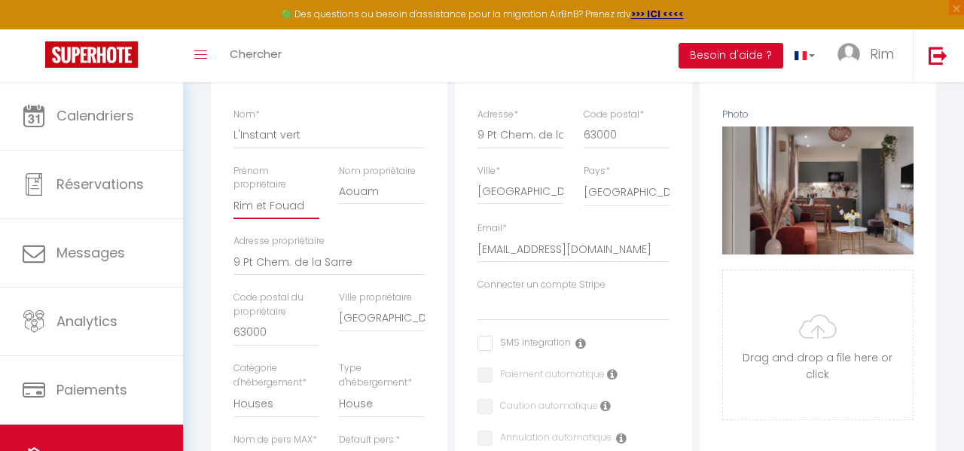
drag, startPoint x: 311, startPoint y: 211, endPoint x: 324, endPoint y: 204, distance: 14.5
click at [307, 210] on input "Rim et Fouad" at bounding box center [276, 205] width 86 height 27
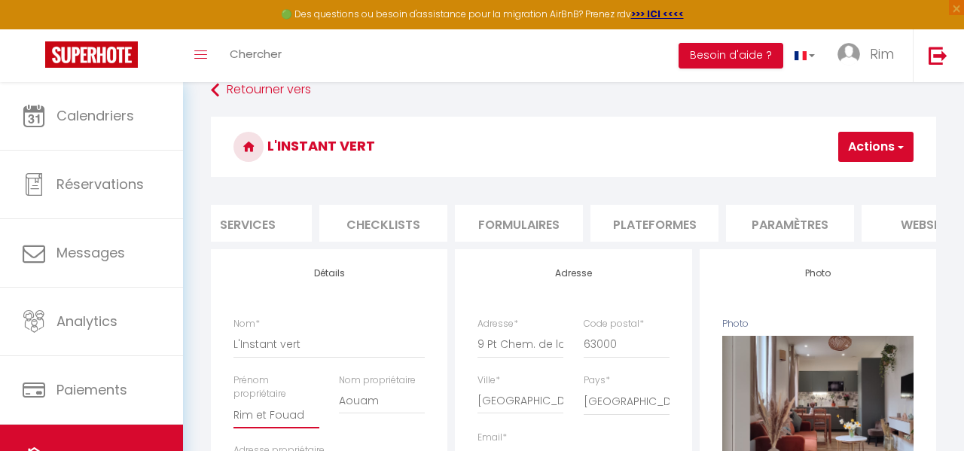
scroll to position [0, 425]
click at [666, 228] on li "Plateformes" at bounding box center [663, 223] width 128 height 37
click at [664, 229] on li "Plateformes" at bounding box center [663, 223] width 128 height 37
select select
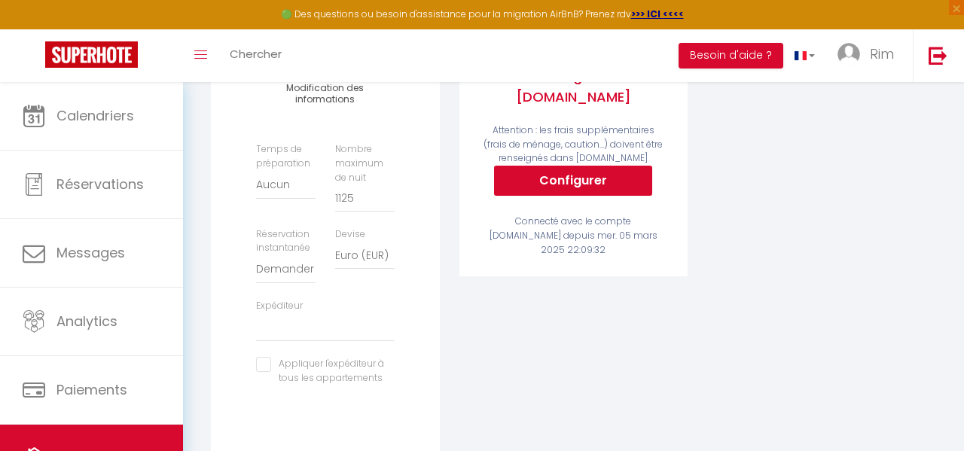
scroll to position [404, 0]
click at [285, 262] on select "Activée Demander des évaluations positives" at bounding box center [285, 268] width 59 height 29
click at [256, 254] on select "Activée Demander des évaluations positives" at bounding box center [285, 268] width 59 height 29
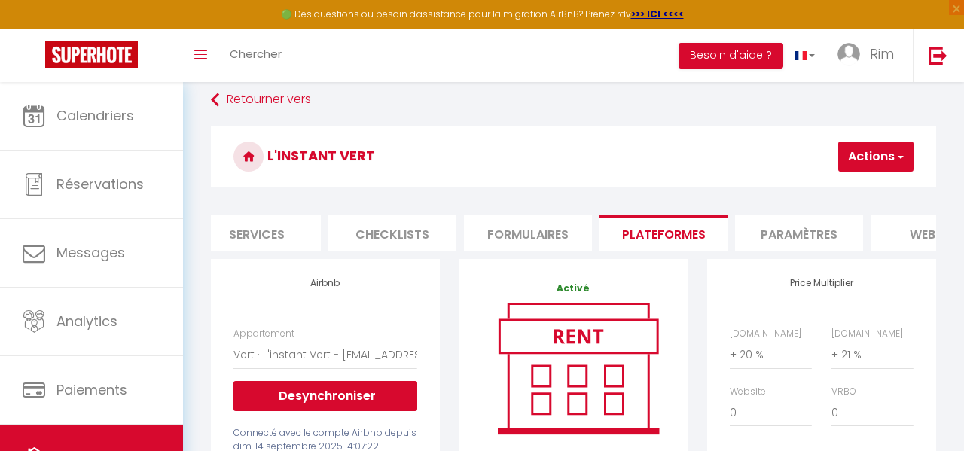
scroll to position [0, 0]
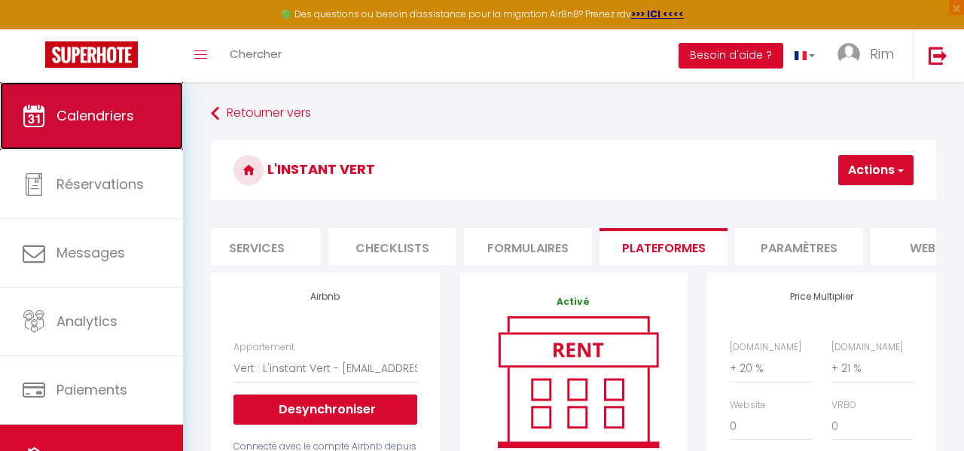
click at [169, 121] on link "Calendriers" at bounding box center [91, 116] width 183 height 68
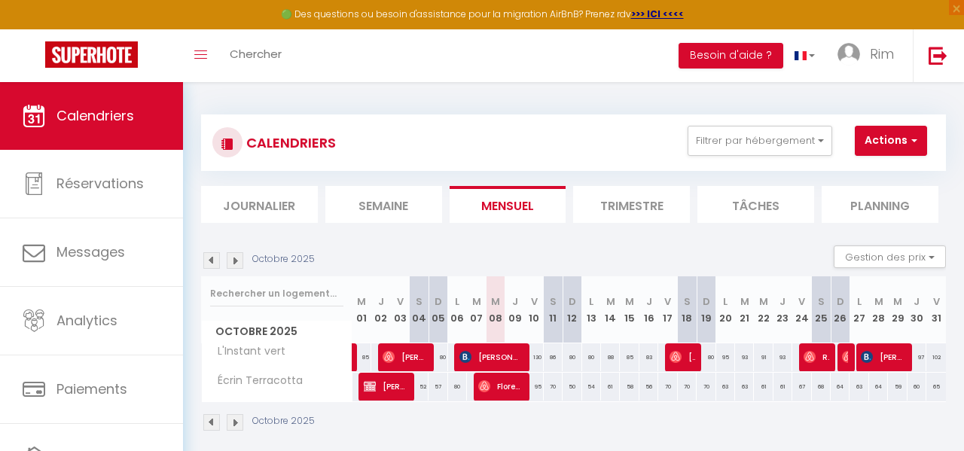
click at [396, 230] on section "Octobre 2025 Gestion des prix Nb Nuits minimum Règles Disponibilité Octobre 202…" at bounding box center [573, 338] width 745 height 216
click at [825, 359] on span "Regis Metrop" at bounding box center [815, 357] width 25 height 29
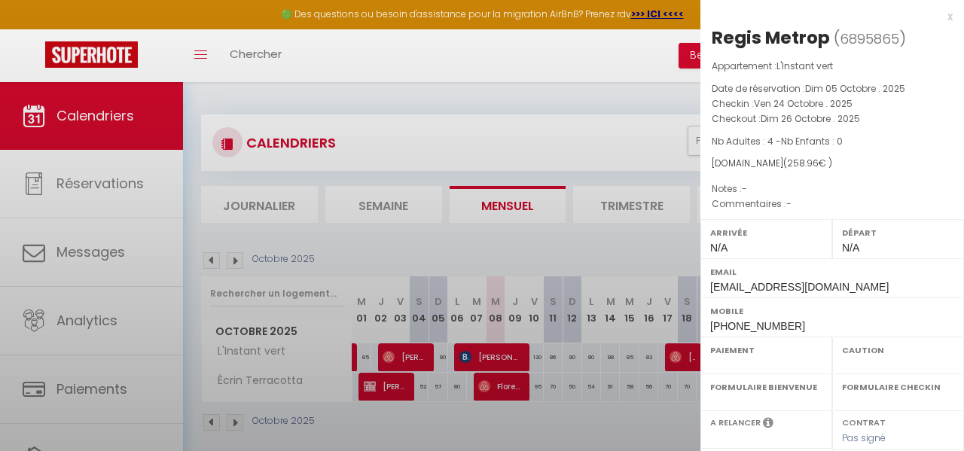
select select "OK"
select select "0"
select select "1"
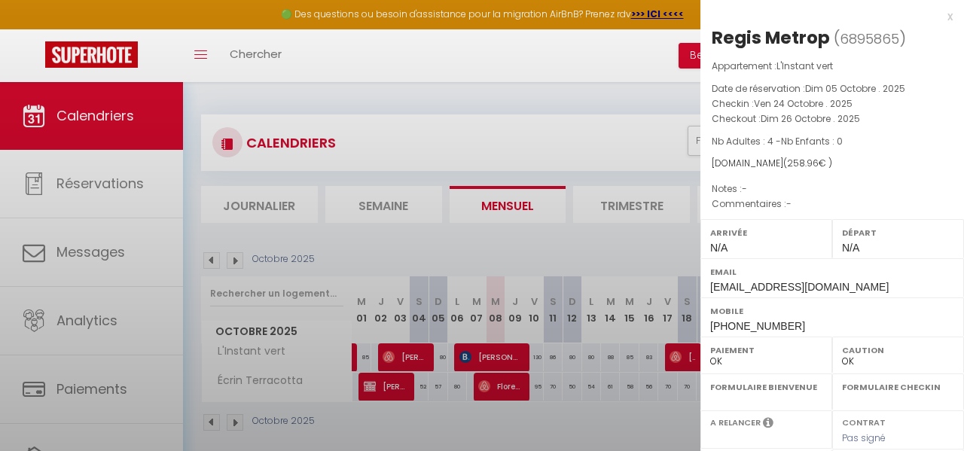
select select
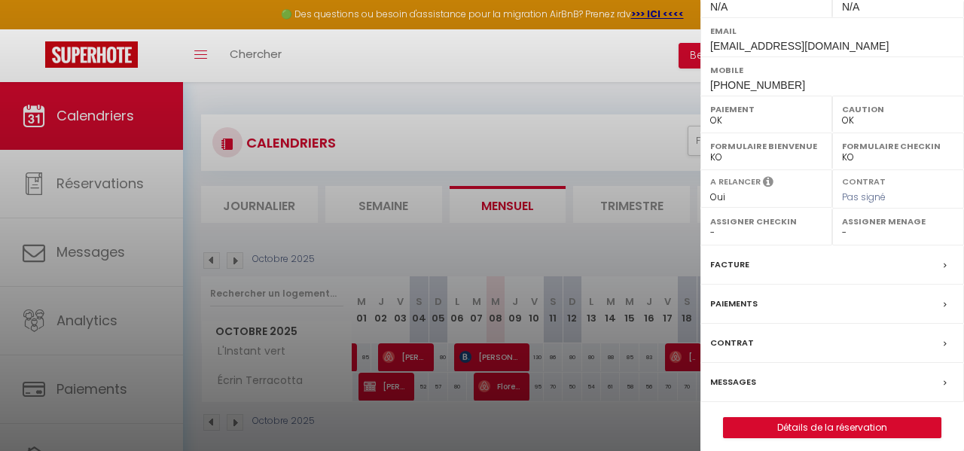
scroll to position [246, 0]
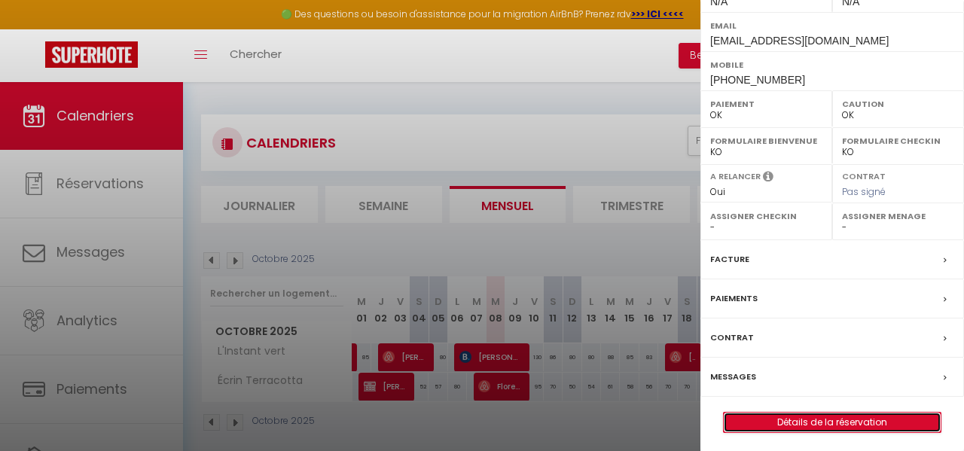
click at [812, 419] on link "Détails de la réservation" at bounding box center [831, 423] width 217 height 20
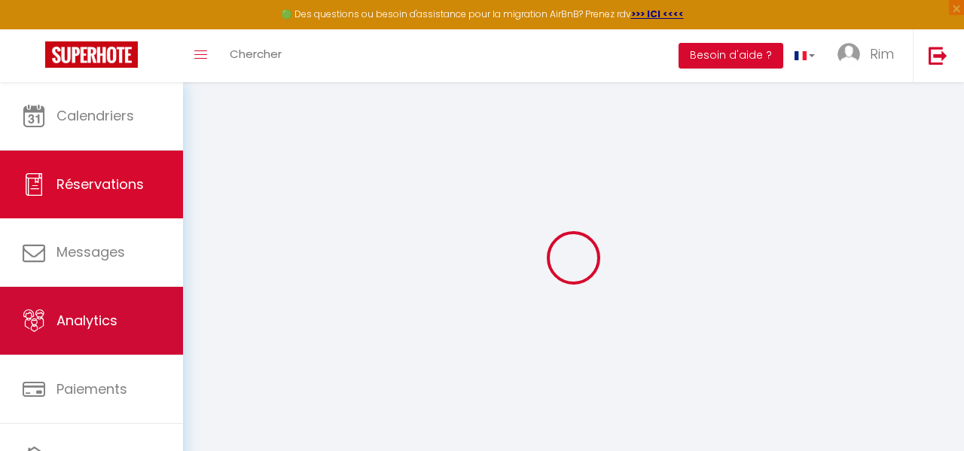
select select
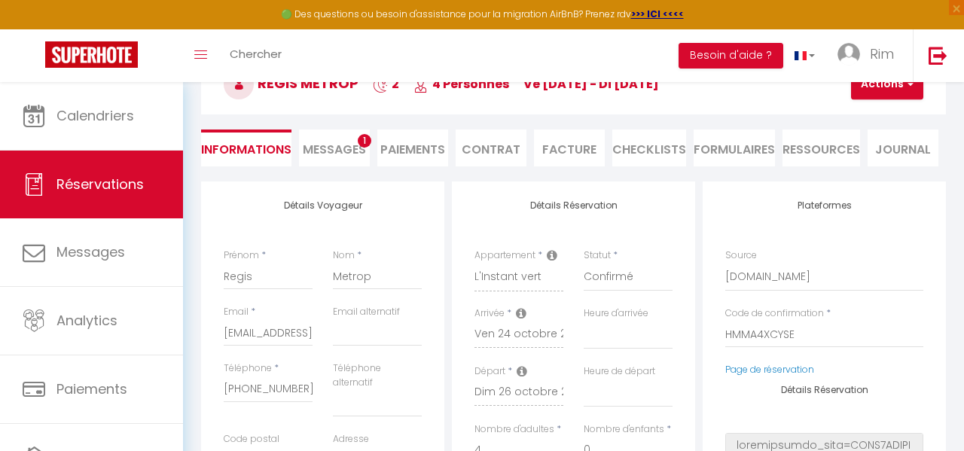
scroll to position [94, 0]
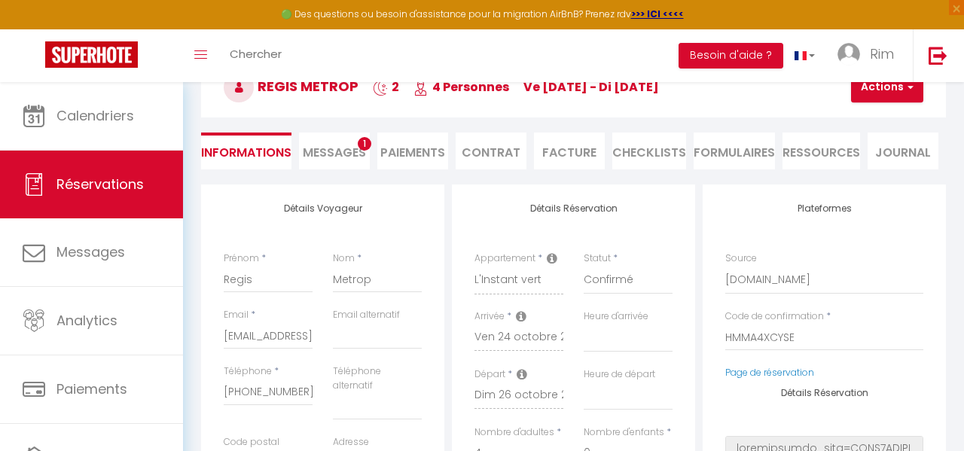
click at [341, 148] on span "Messages" at bounding box center [334, 152] width 63 height 17
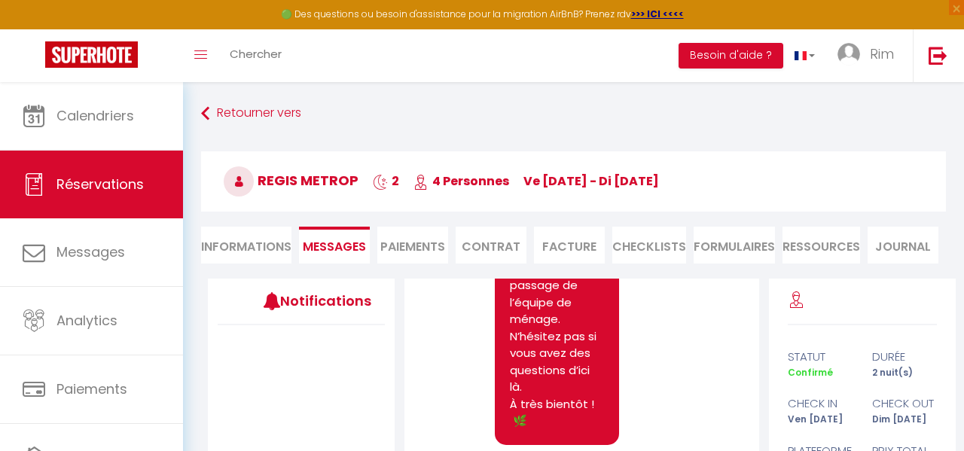
click at [414, 245] on li "Paiements" at bounding box center [412, 245] width 71 height 37
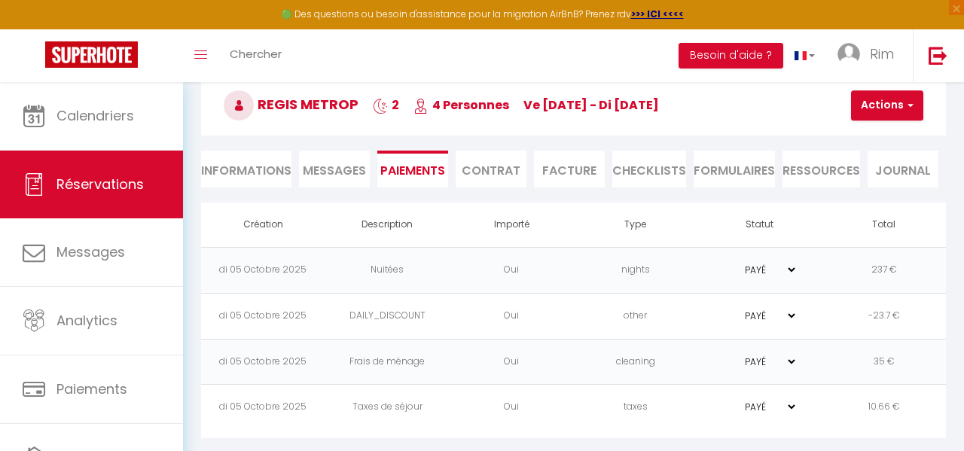
scroll to position [82, 0]
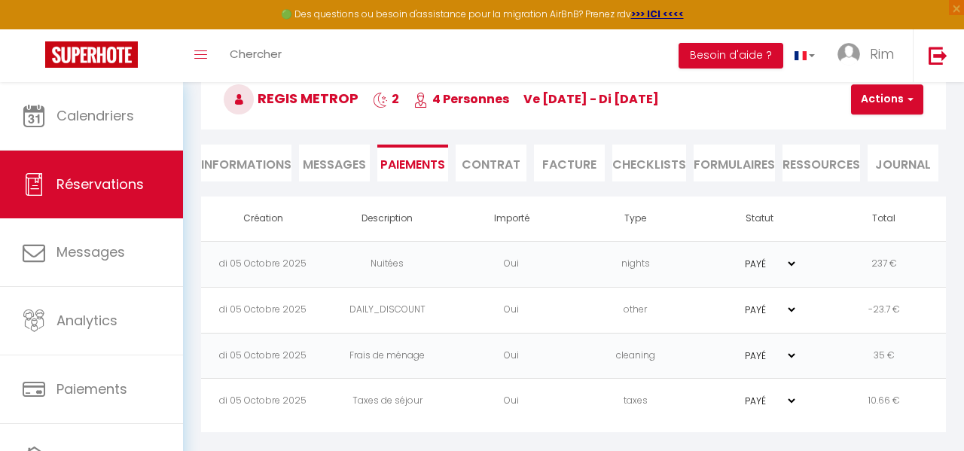
click at [791, 259] on select "PAYÉ EN ATTENTE" at bounding box center [759, 264] width 75 height 14
click at [791, 262] on select "PAYÉ EN ATTENTE" at bounding box center [759, 264] width 75 height 14
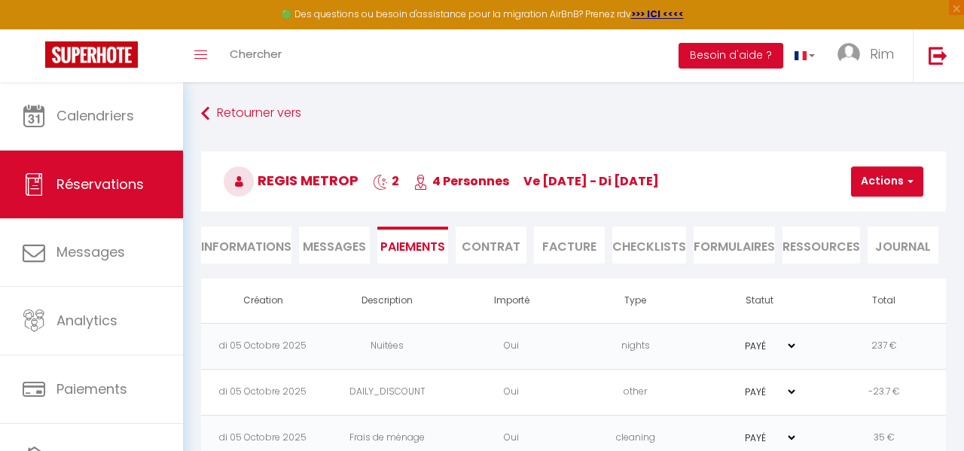
scroll to position [0, 0]
drag, startPoint x: 486, startPoint y: 247, endPoint x: 502, endPoint y: 258, distance: 20.0
click at [486, 247] on li "Contrat" at bounding box center [490, 245] width 71 height 37
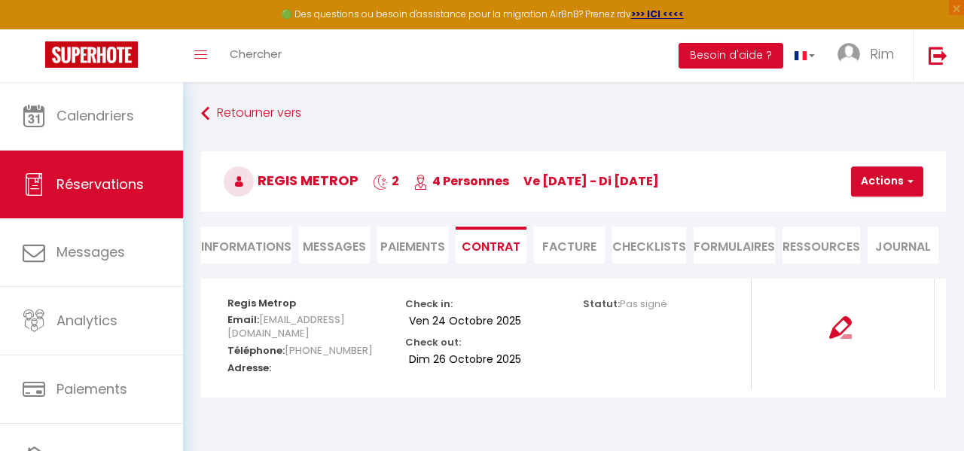
click at [583, 242] on li "Facture" at bounding box center [569, 245] width 71 height 37
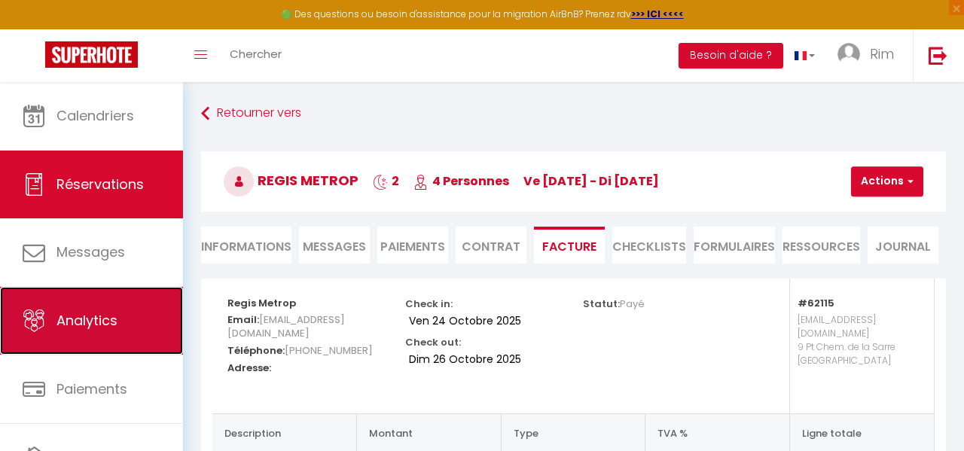
click at [99, 314] on span "Analytics" at bounding box center [86, 320] width 61 height 19
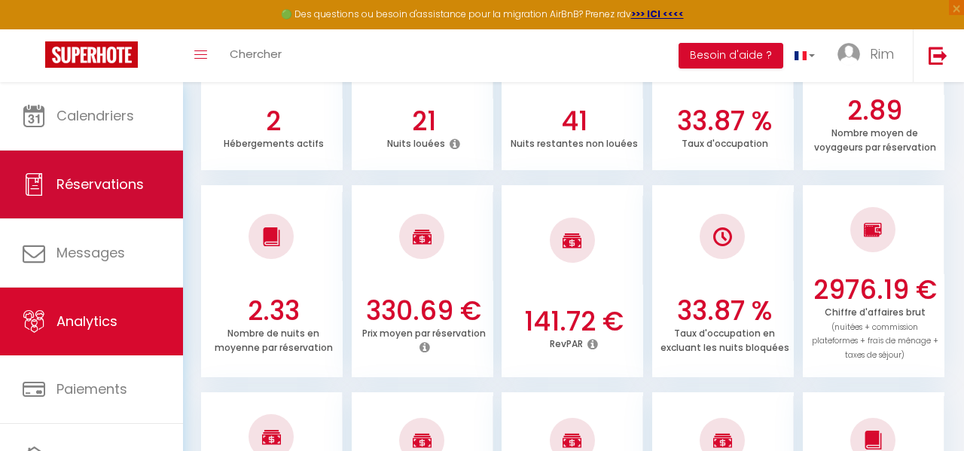
scroll to position [279, 0]
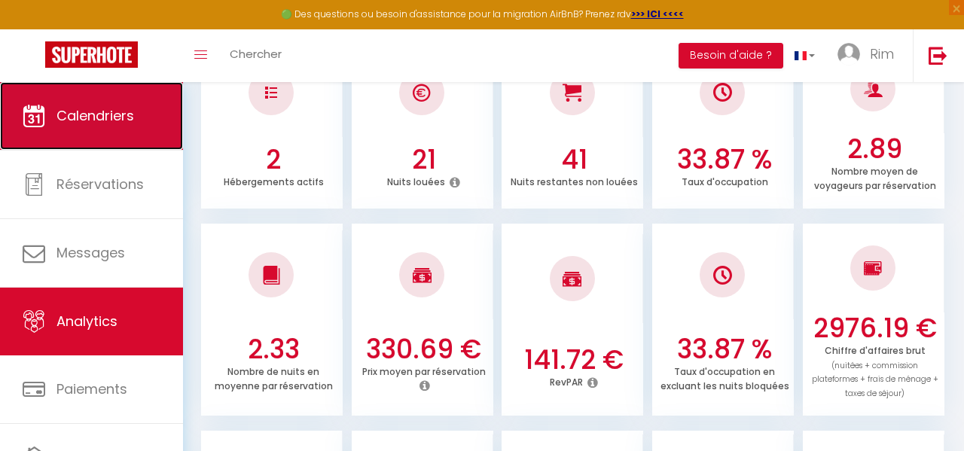
click at [111, 113] on span "Calendriers" at bounding box center [95, 115] width 78 height 19
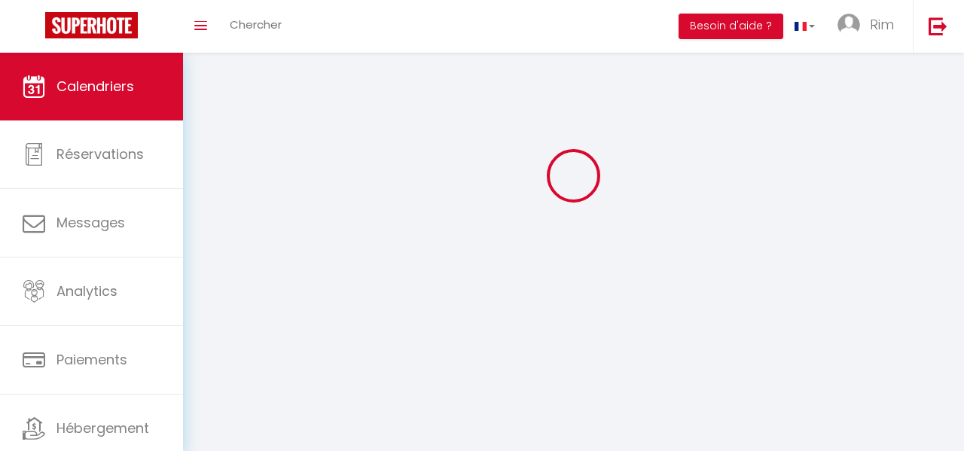
click at [112, 113] on link "Calendriers" at bounding box center [91, 87] width 183 height 68
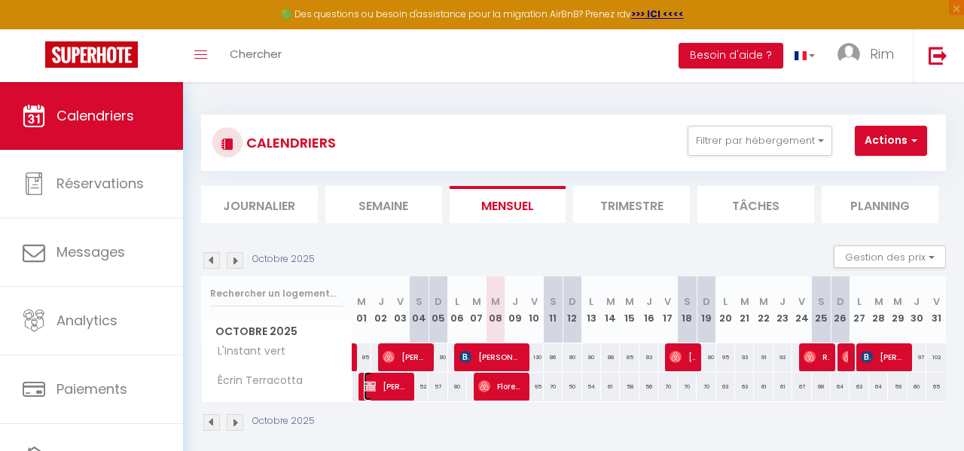
click at [398, 385] on span "[PERSON_NAME]" at bounding box center [386, 386] width 44 height 29
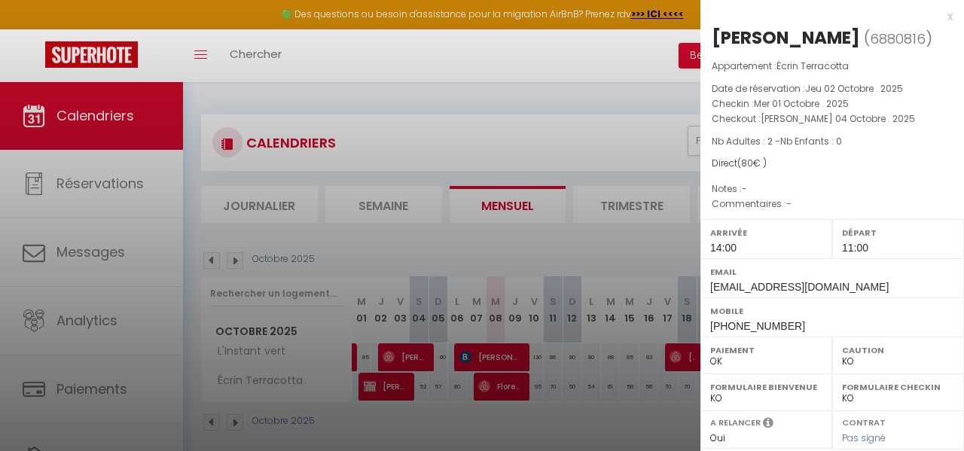
click at [559, 92] on div at bounding box center [482, 225] width 964 height 451
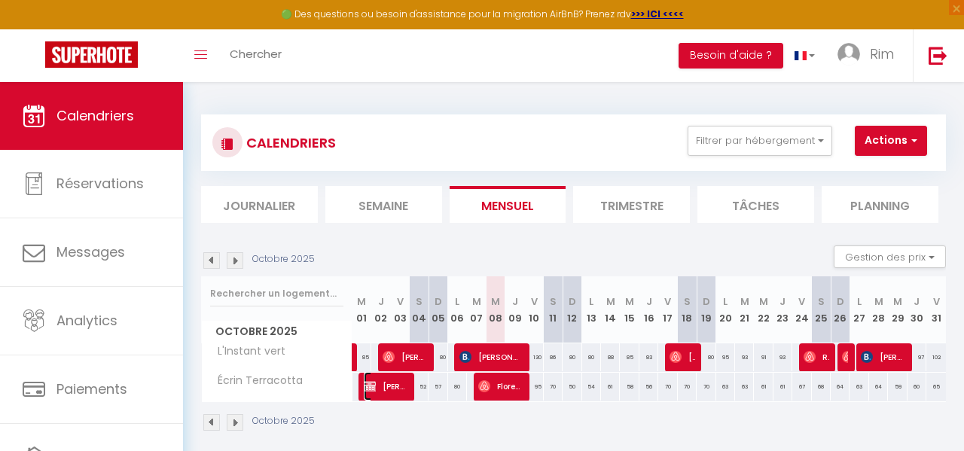
click at [355, 391] on td "64 [PERSON_NAME]" at bounding box center [361, 386] width 19 height 29
click at [361, 391] on div at bounding box center [367, 387] width 19 height 29
click at [365, 387] on img at bounding box center [370, 386] width 12 height 12
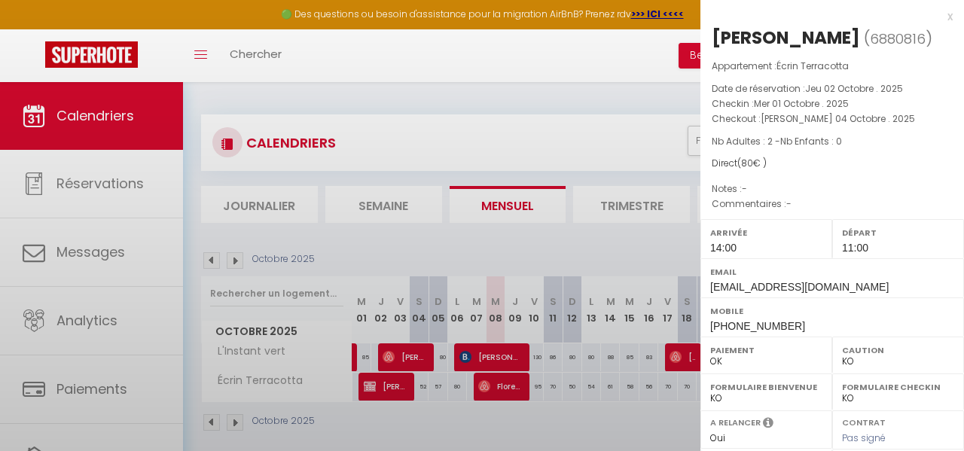
click at [365, 388] on div at bounding box center [482, 225] width 964 height 451
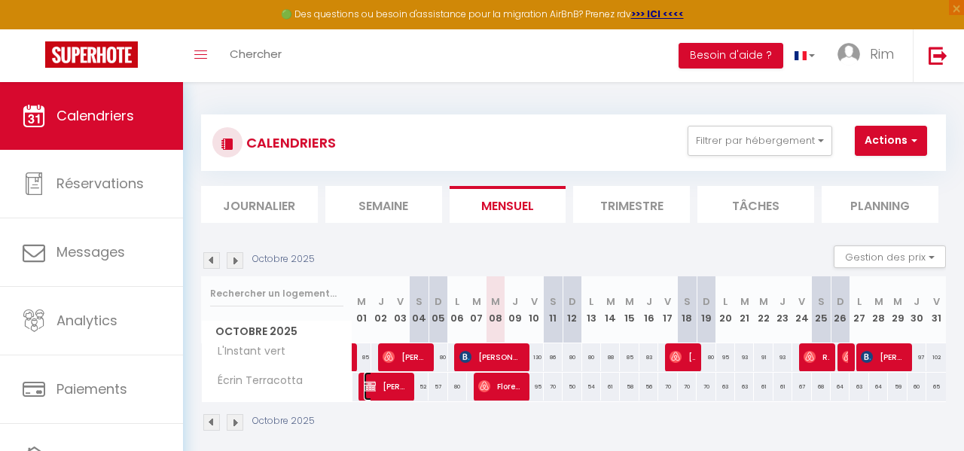
click at [389, 385] on span "[PERSON_NAME]" at bounding box center [386, 386] width 44 height 29
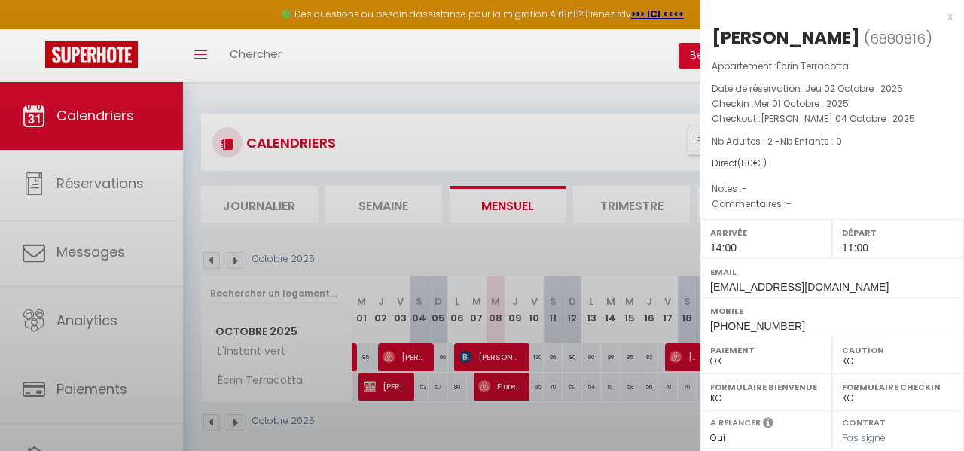
click at [389, 385] on div at bounding box center [482, 225] width 964 height 451
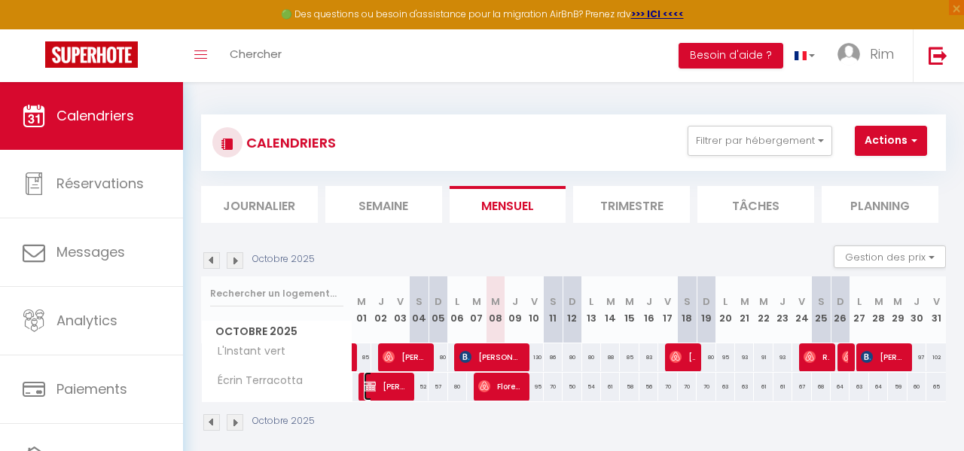
click at [374, 385] on img at bounding box center [370, 386] width 12 height 12
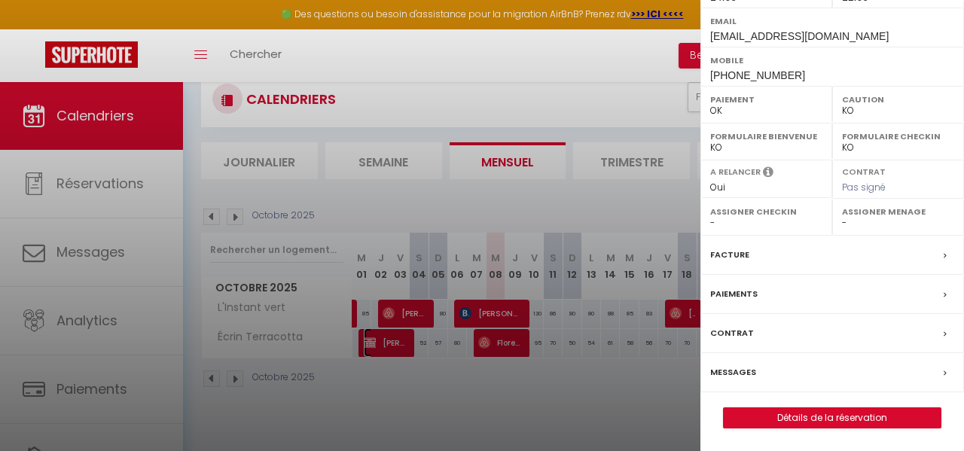
scroll to position [54, 0]
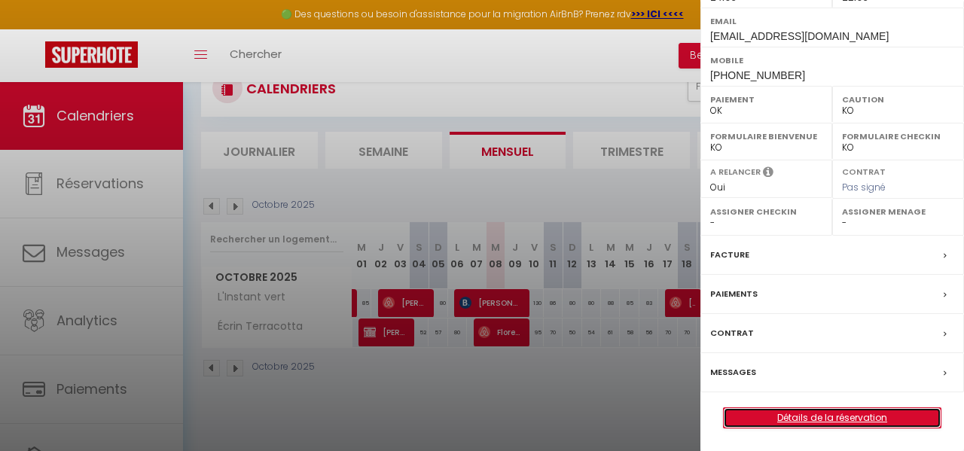
click at [818, 423] on link "Détails de la réservation" at bounding box center [831, 418] width 217 height 20
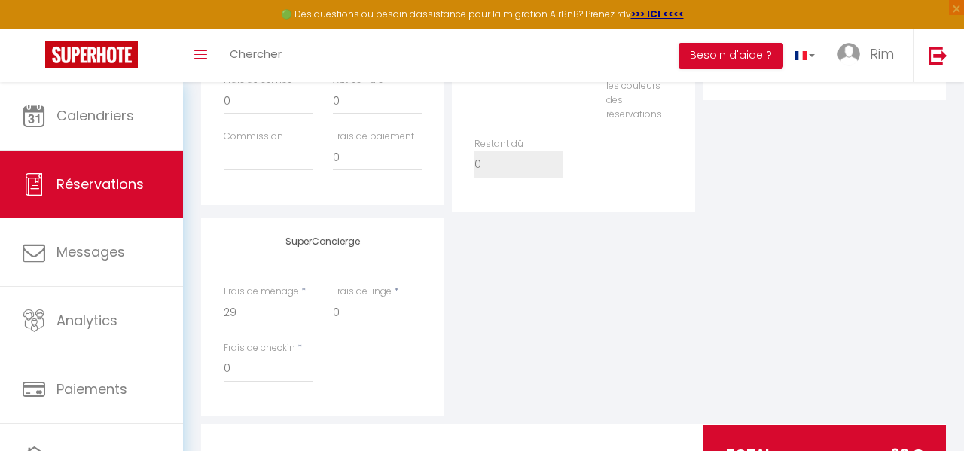
scroll to position [666, 0]
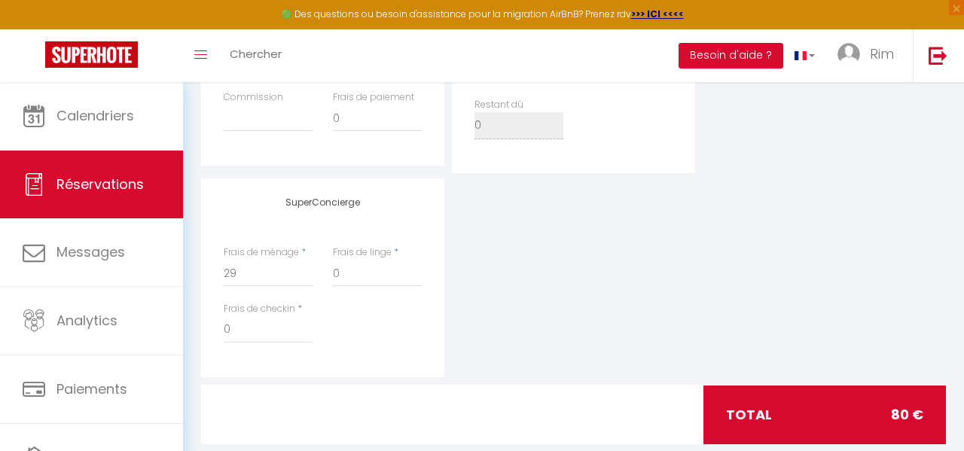
drag, startPoint x: 818, startPoint y: 424, endPoint x: 530, endPoint y: 404, distance: 288.3
click at [532, 410] on div "total 80 €" at bounding box center [573, 414] width 764 height 59
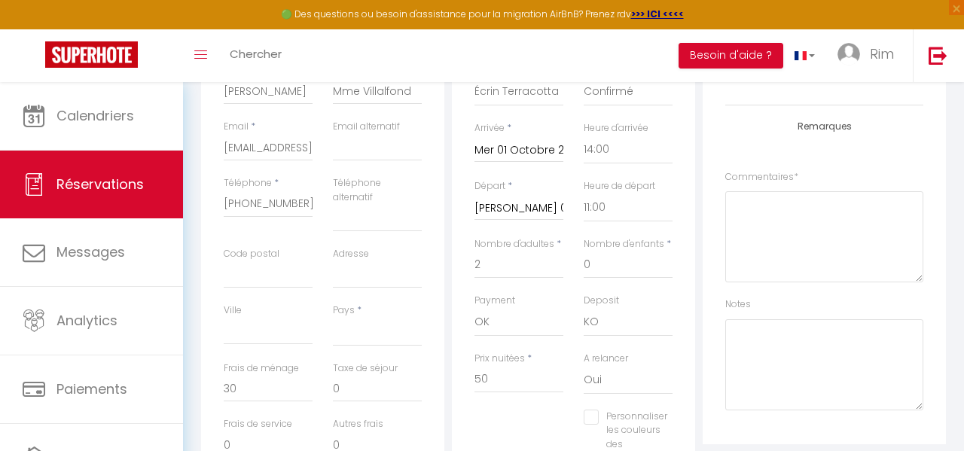
scroll to position [111, 0]
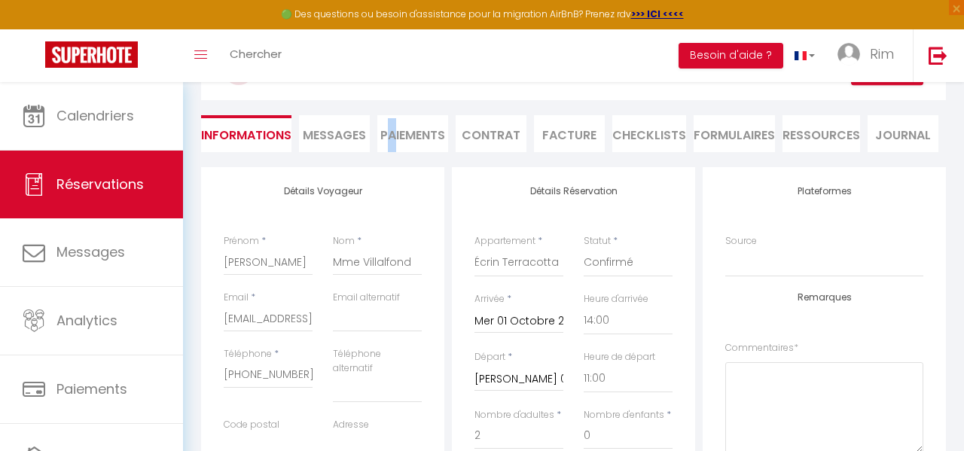
drag, startPoint x: 391, startPoint y: 141, endPoint x: 418, endPoint y: 145, distance: 27.5
click at [391, 141] on li "Paiements" at bounding box center [412, 133] width 71 height 37
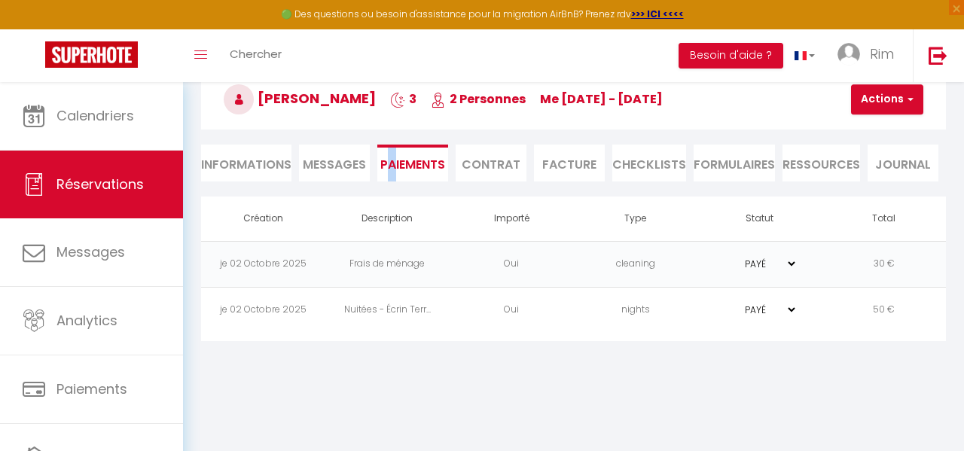
scroll to position [82, 0]
click at [418, 145] on li "Paiements" at bounding box center [412, 163] width 71 height 37
click at [249, 155] on li "Informations" at bounding box center [246, 163] width 90 height 37
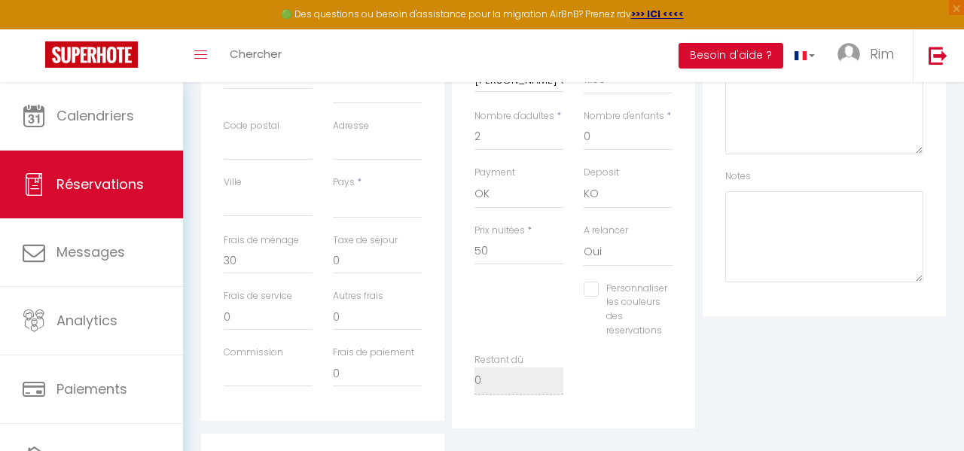
scroll to position [416, 0]
click at [503, 248] on input "50" at bounding box center [518, 246] width 89 height 27
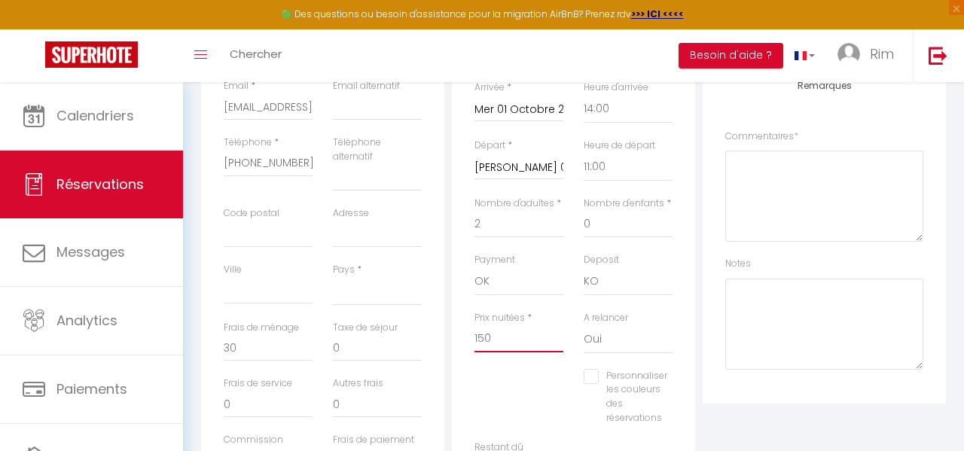
scroll to position [322, 0]
click at [560, 390] on div "Personnaliser les couleurs des réservations #D7092E" at bounding box center [574, 406] width 218 height 72
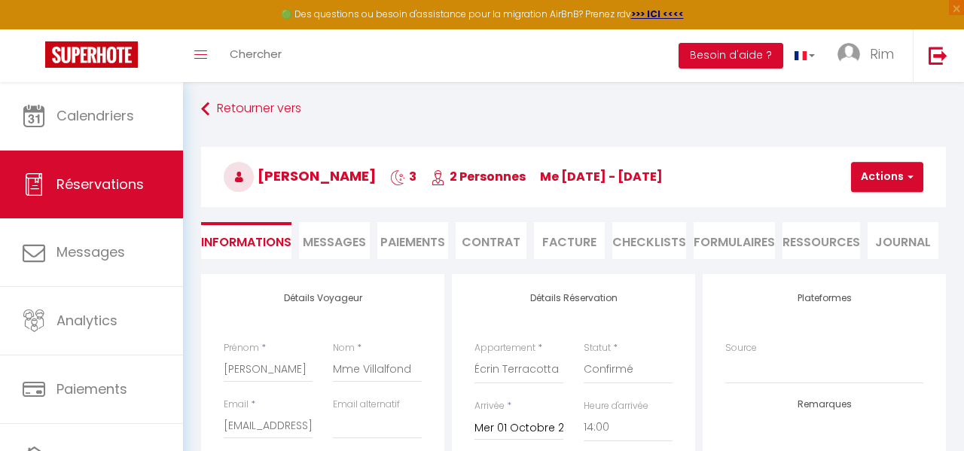
scroll to position [0, 0]
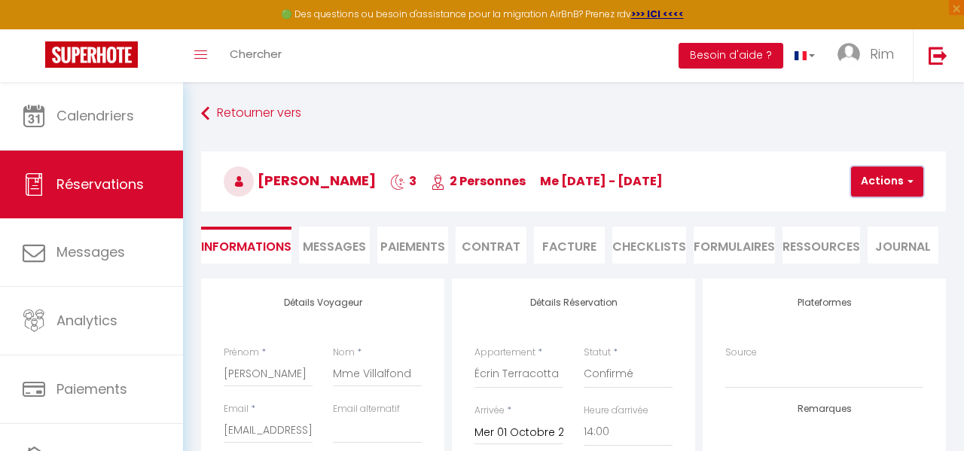
click at [909, 173] on button "Actions" at bounding box center [887, 181] width 72 height 30
click at [906, 212] on link "Enregistrer" at bounding box center [899, 215] width 119 height 20
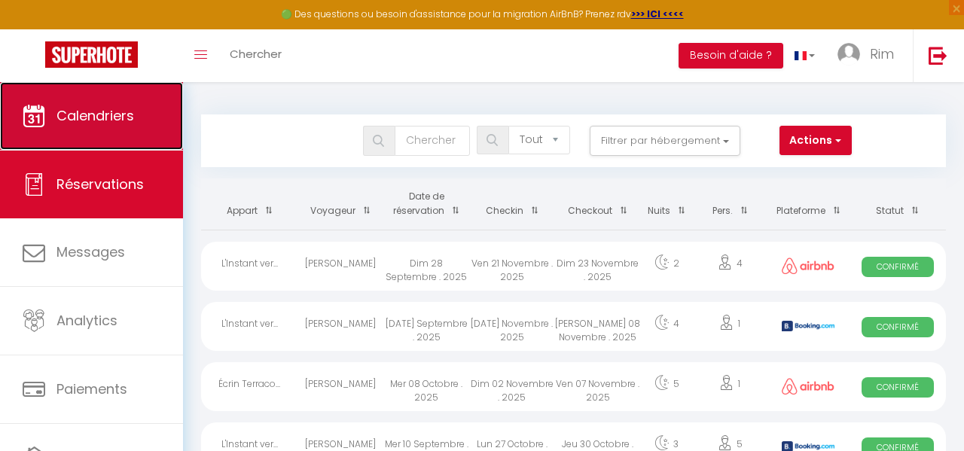
click at [132, 123] on span "Calendriers" at bounding box center [95, 115] width 78 height 19
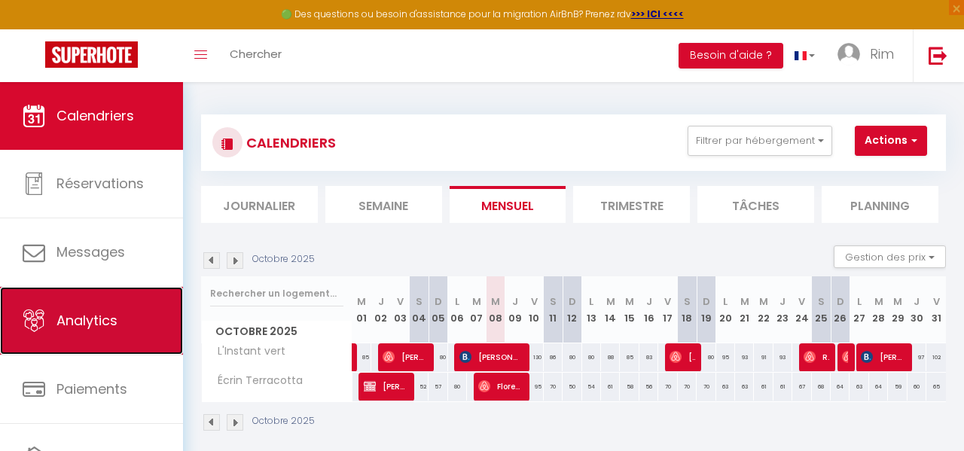
click at [137, 331] on link "Analytics" at bounding box center [91, 321] width 183 height 68
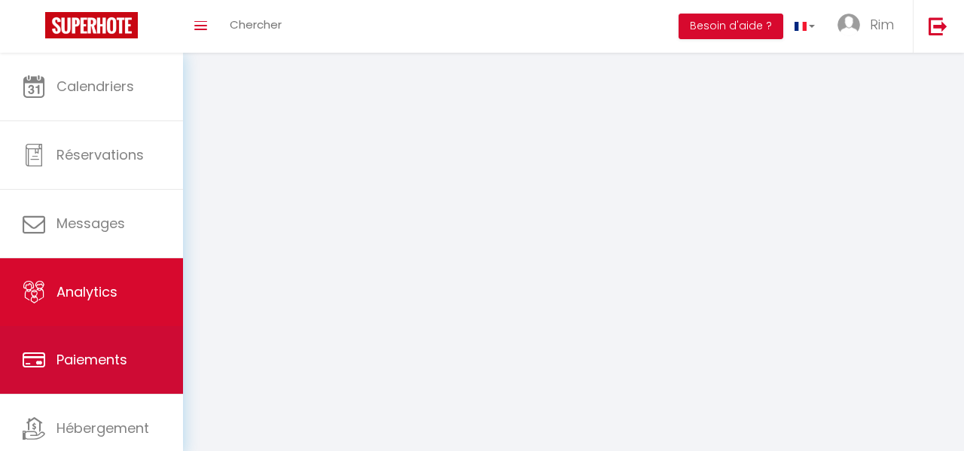
click at [136, 332] on link "Paiements" at bounding box center [91, 360] width 183 height 68
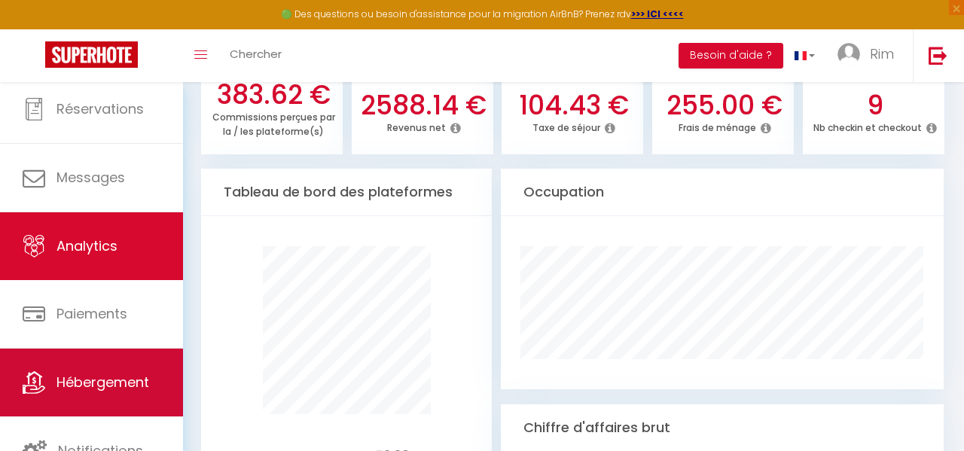
scroll to position [733, 0]
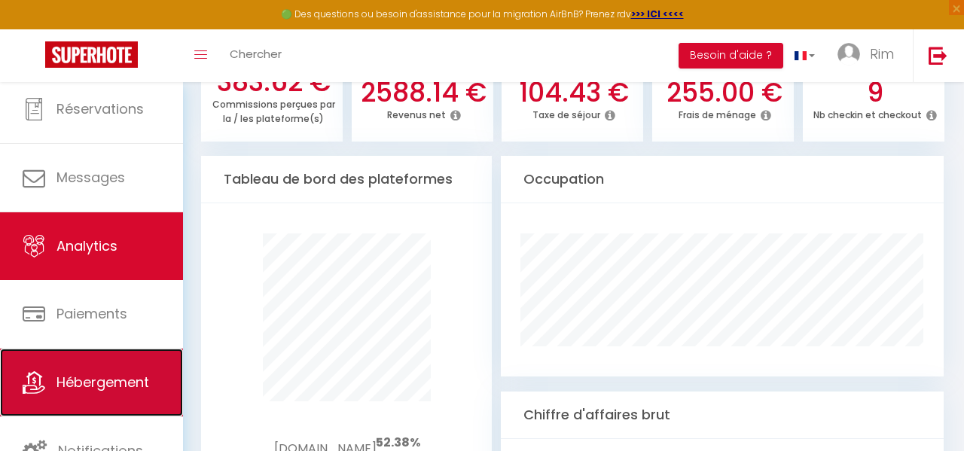
click at [114, 367] on link "Hébergement" at bounding box center [91, 383] width 183 height 68
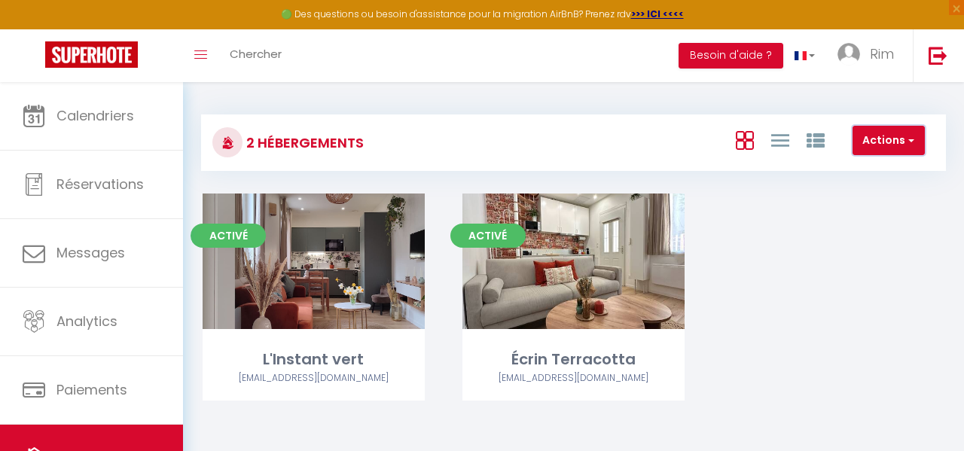
click at [907, 142] on span "button" at bounding box center [909, 140] width 9 height 15
click at [818, 225] on div "Activé Editer L'Instant vert [EMAIL_ADDRESS][DOMAIN_NAME] Activé Editer Écrin T…" at bounding box center [573, 315] width 779 height 245
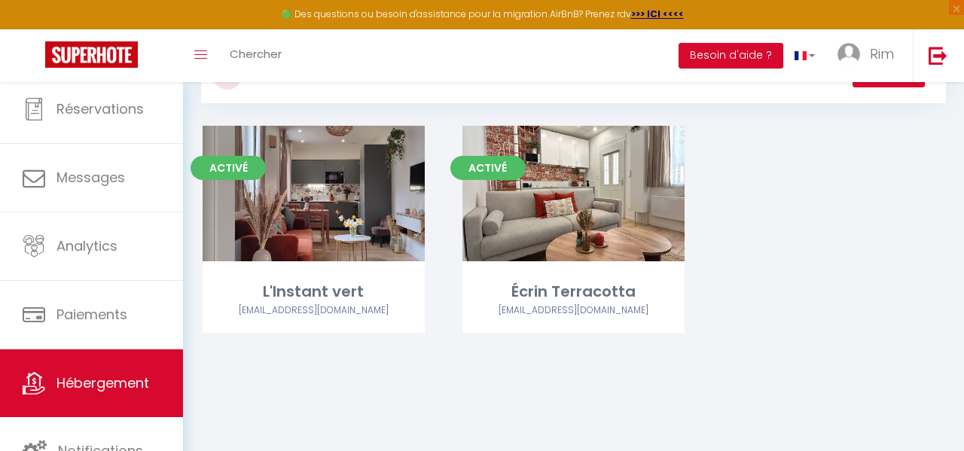
scroll to position [82, 0]
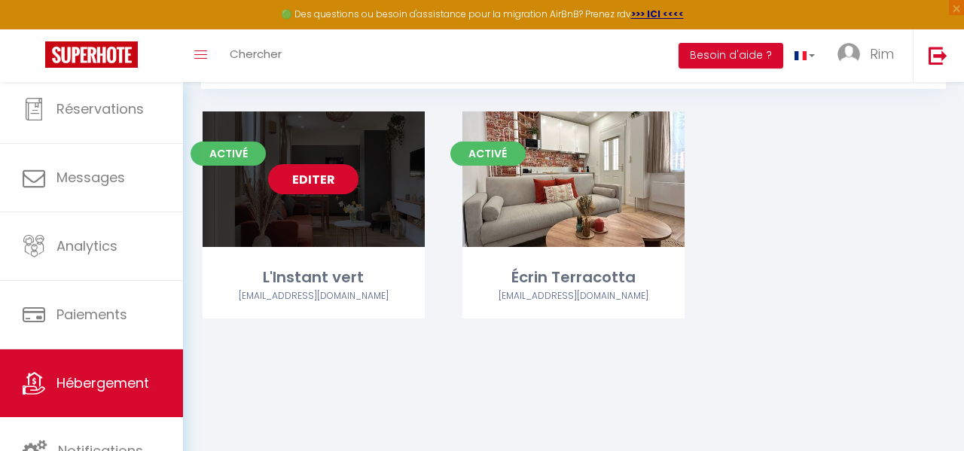
click at [337, 175] on link "Editer" at bounding box center [313, 179] width 90 height 30
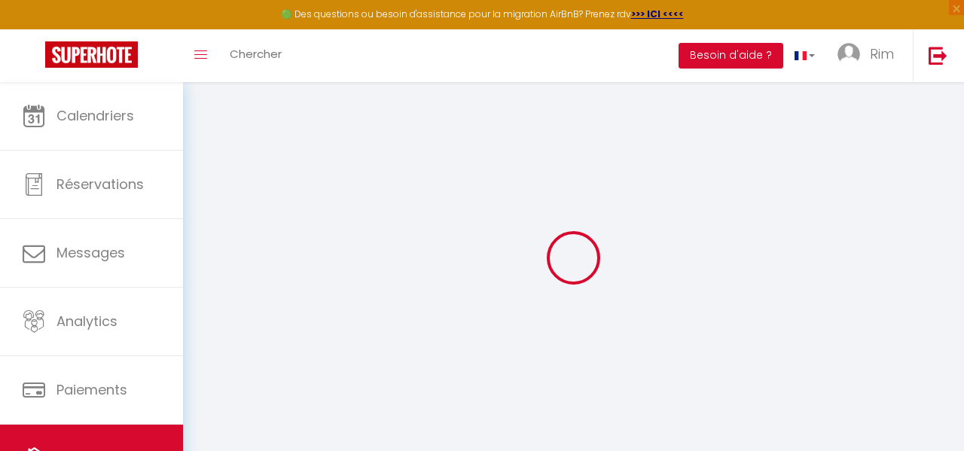
click at [0, 0] on li "Services" at bounding box center [0, 0] width 0 height 0
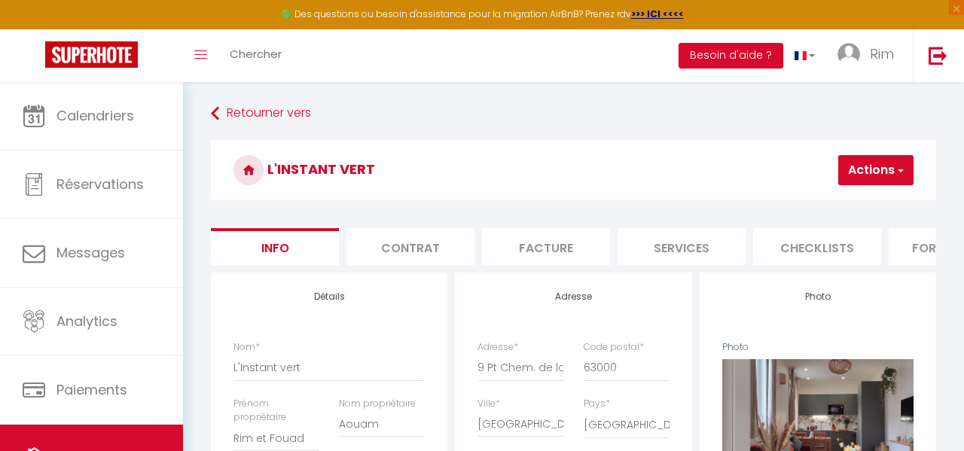
click at [680, 253] on li "Services" at bounding box center [681, 246] width 128 height 37
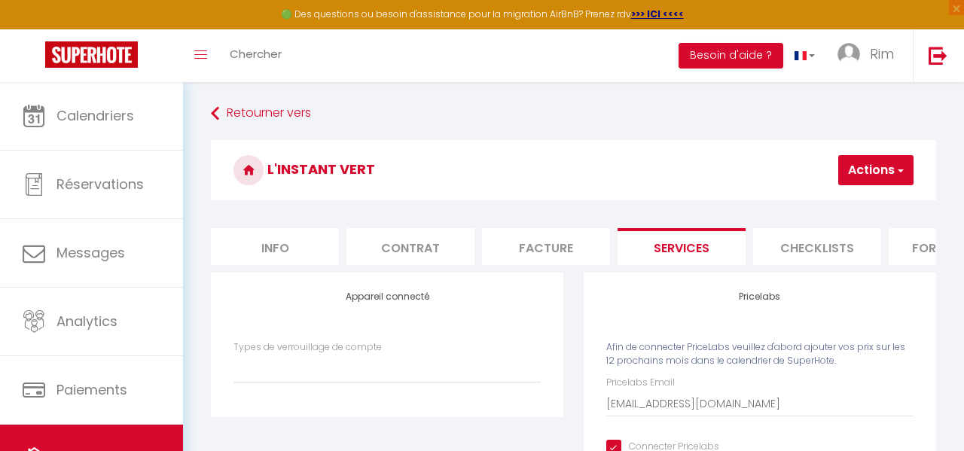
click at [846, 239] on li "Checklists" at bounding box center [817, 246] width 128 height 37
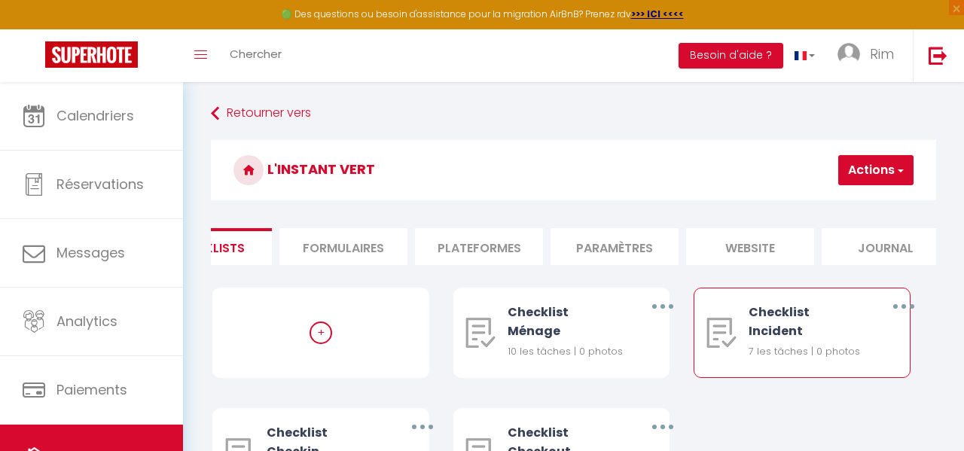
scroll to position [0, 610]
click at [761, 240] on li "website" at bounding box center [749, 246] width 128 height 37
click at [751, 243] on li "website" at bounding box center [749, 246] width 128 height 37
click at [751, 244] on li "website" at bounding box center [749, 246] width 128 height 37
click at [760, 248] on li "website" at bounding box center [749, 246] width 128 height 37
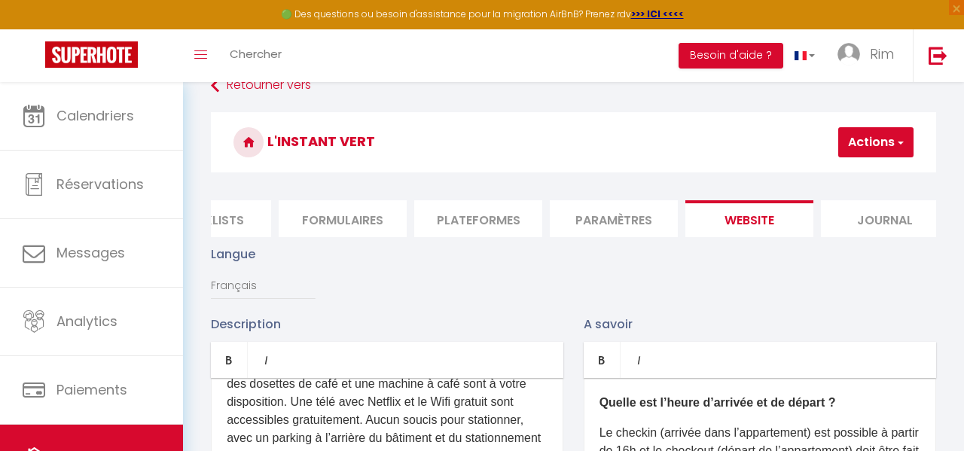
scroll to position [20, 0]
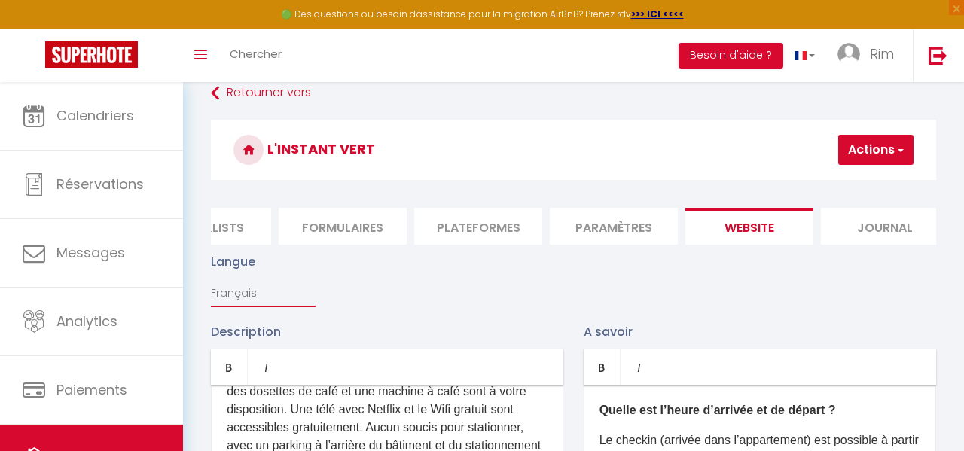
click at [256, 293] on select "Français Anglais Portugais Espagnol [GEOGRAPHIC_DATA]" at bounding box center [263, 293] width 105 height 29
click at [383, 256] on div "Langue Français Anglais Portugais Espagnol [GEOGRAPHIC_DATA]" at bounding box center [573, 287] width 745 height 70
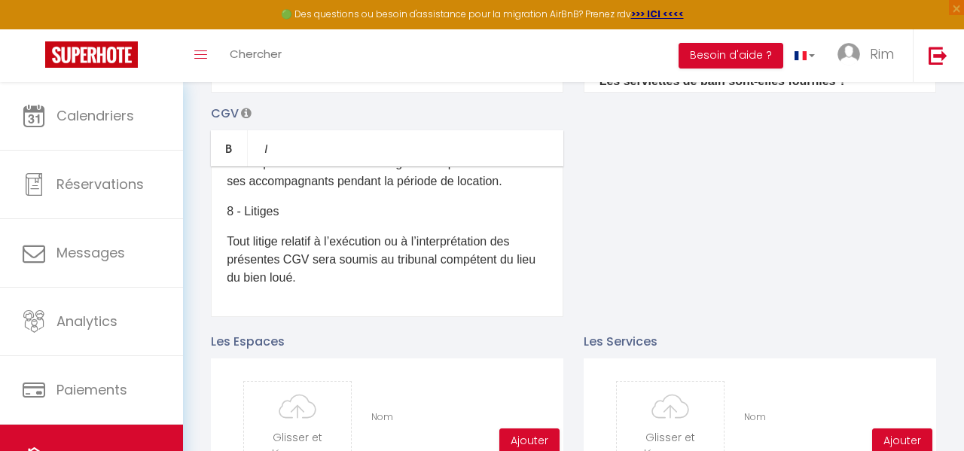
scroll to position [0, 0]
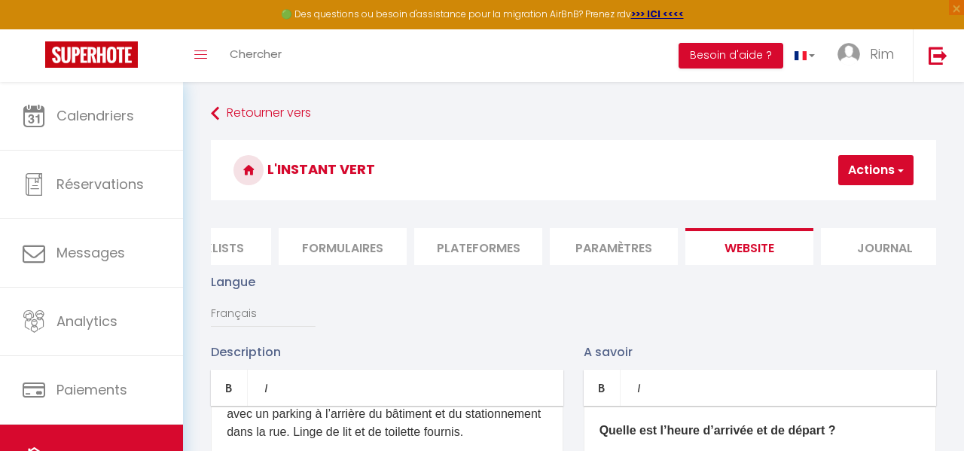
click at [897, 169] on span "button" at bounding box center [899, 170] width 10 height 15
click at [751, 59] on button "Besoin d'aide ?" at bounding box center [730, 56] width 105 height 26
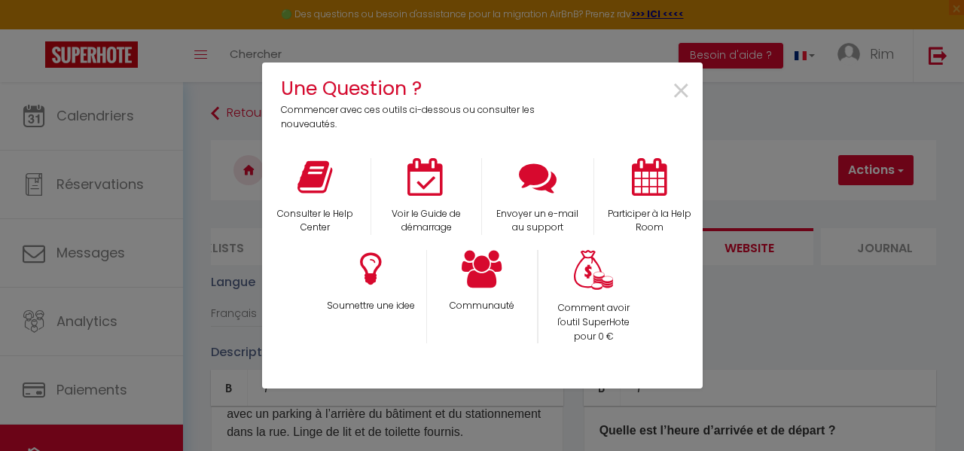
click at [746, 317] on div "Une Question ? Commencer avec ces outils ci-dessous ou consulter les nouveautés…" at bounding box center [482, 225] width 964 height 451
click at [681, 90] on span "×" at bounding box center [681, 91] width 20 height 47
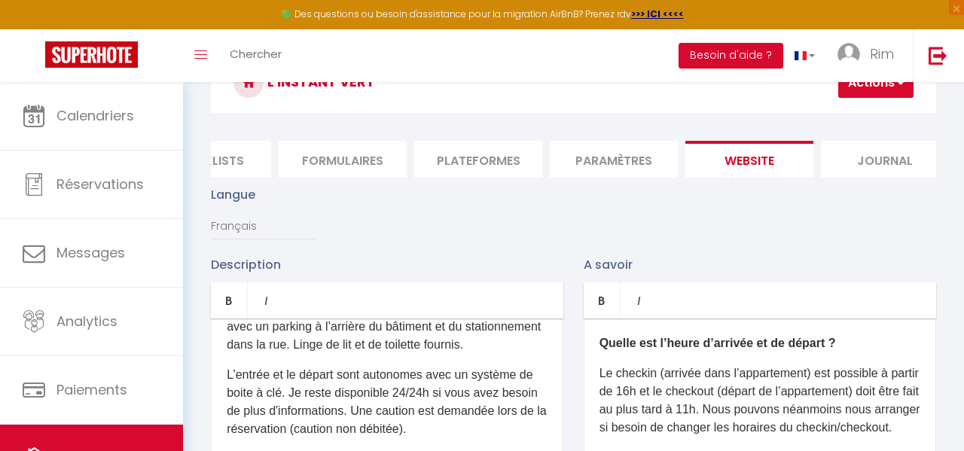
scroll to position [96, 0]
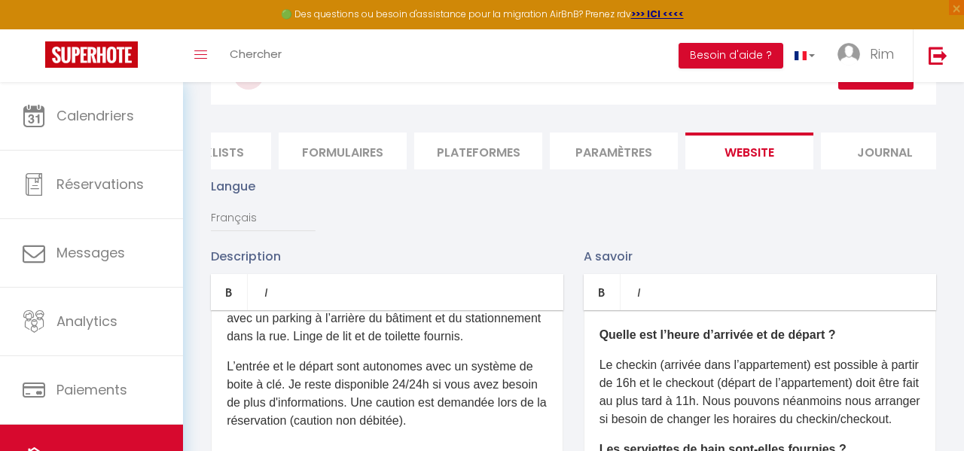
click at [900, 149] on li "Journal" at bounding box center [885, 151] width 128 height 37
click at [773, 169] on li "website" at bounding box center [749, 151] width 128 height 37
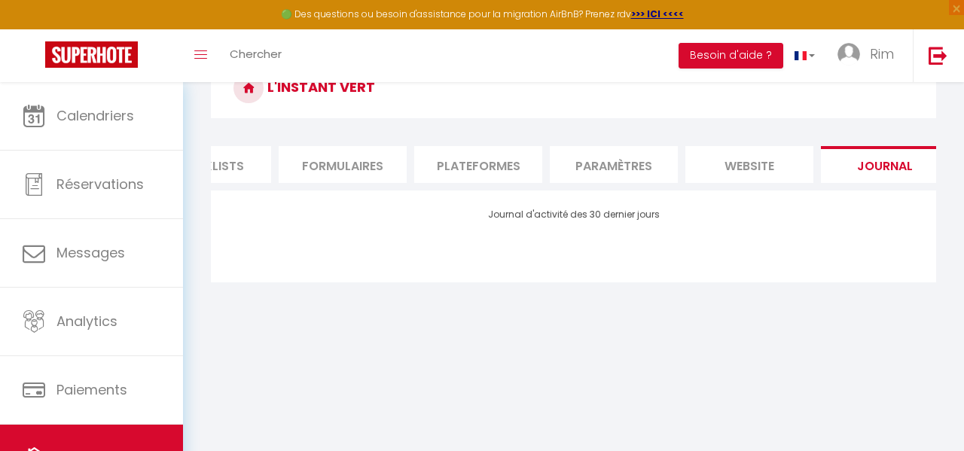
click at [905, 122] on form "L'Instant vert Info Contrat Facture Services Checklists Formulaires Plateformes…" at bounding box center [573, 170] width 725 height 224
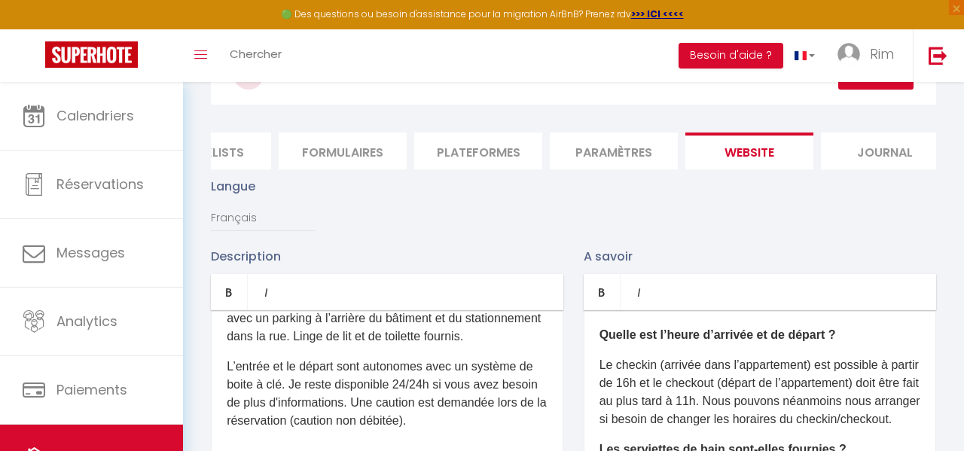
scroll to position [0, 0]
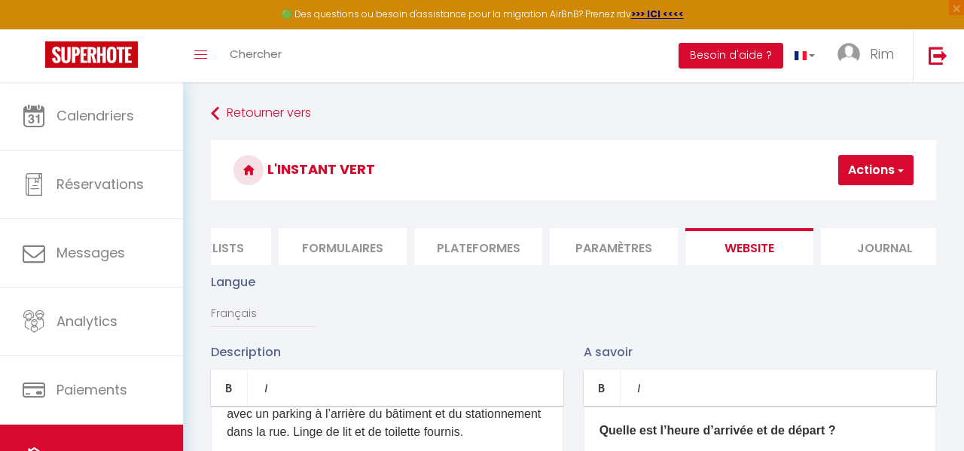
click at [907, 166] on button "Actions" at bounding box center [875, 170] width 75 height 30
click at [898, 172] on span "button" at bounding box center [899, 170] width 10 height 15
click at [897, 171] on span "button" at bounding box center [899, 170] width 10 height 15
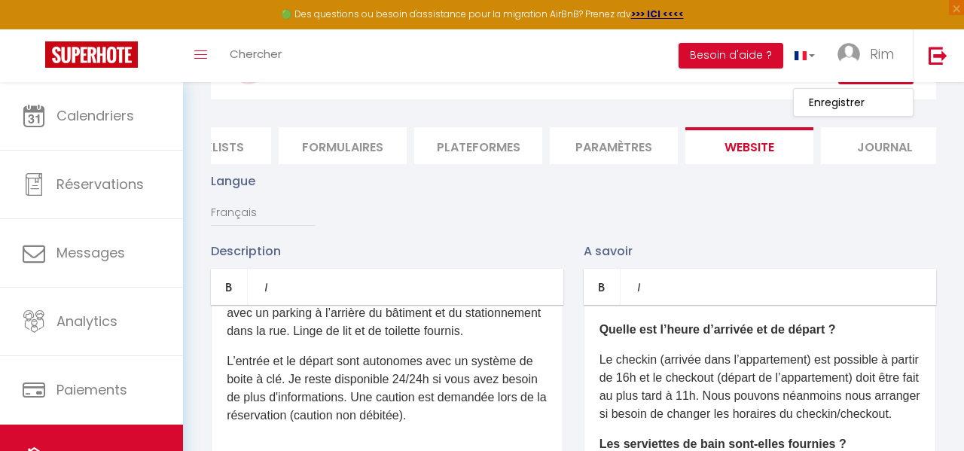
click at [787, 351] on p "Le checkin (arrivée dans l’appartement) est possible à partir de 16h et le chec…" at bounding box center [759, 387] width 321 height 72
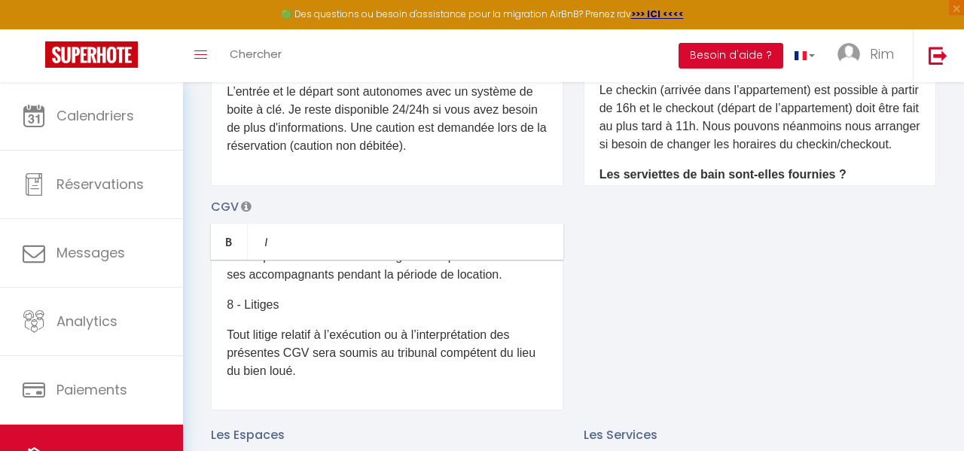
scroll to position [450, 0]
